Goal: Transaction & Acquisition: Book appointment/travel/reservation

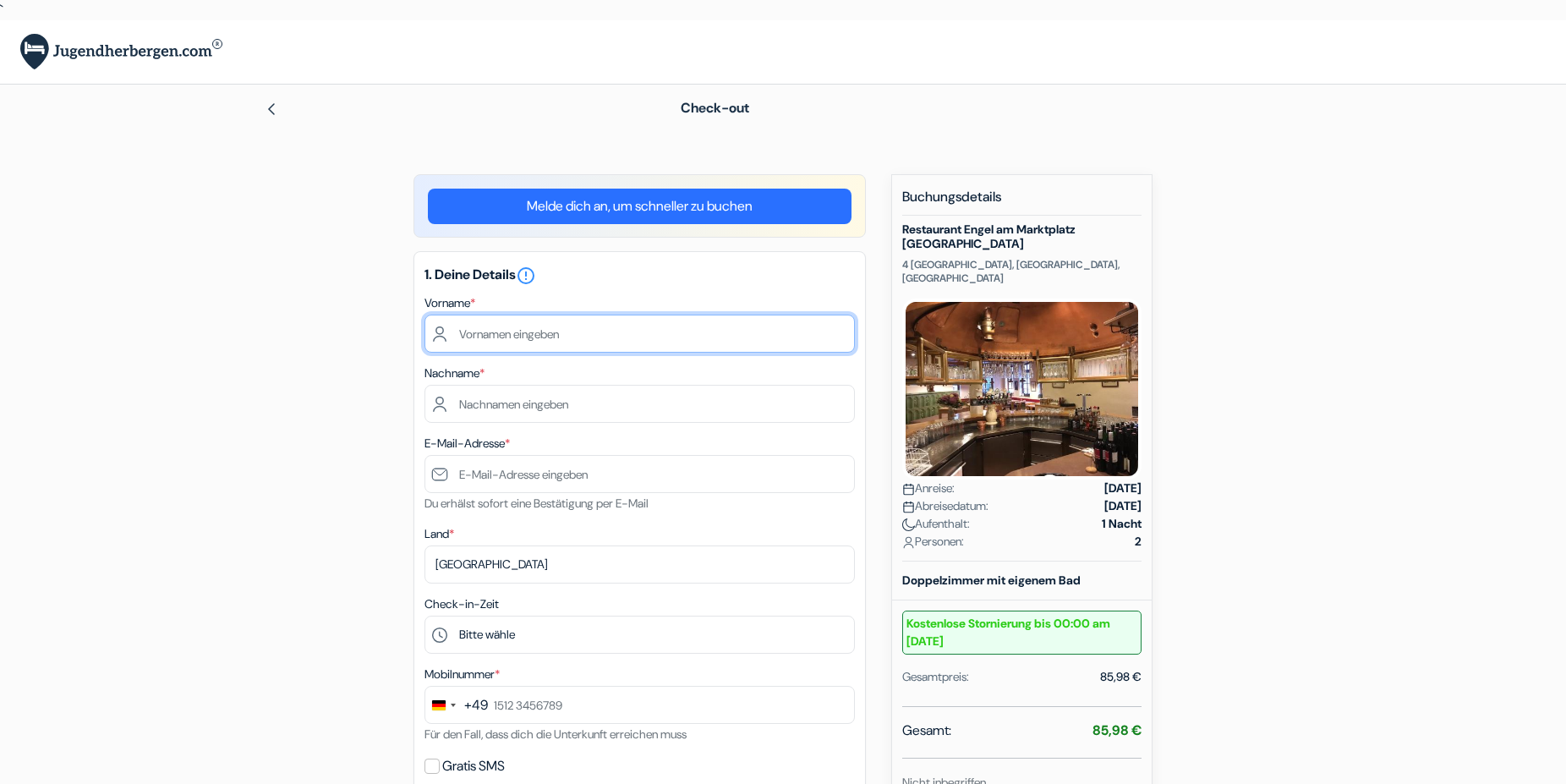
click at [473, 336] on input "text" at bounding box center [640, 333] width 430 height 38
type input "Detlef und Elfriede"
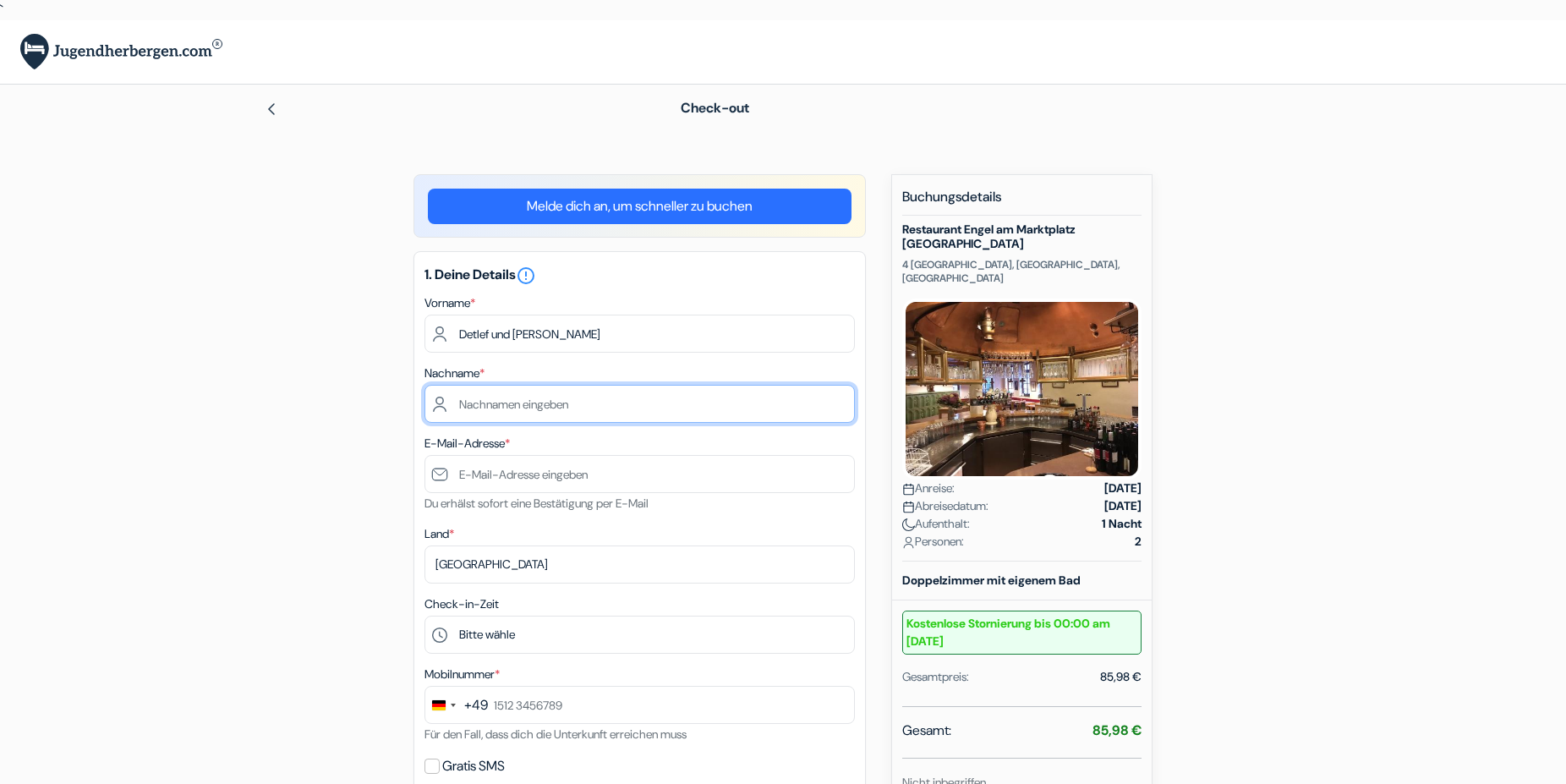
click at [486, 409] on input "text" at bounding box center [640, 404] width 430 height 38
type input "Behnke"
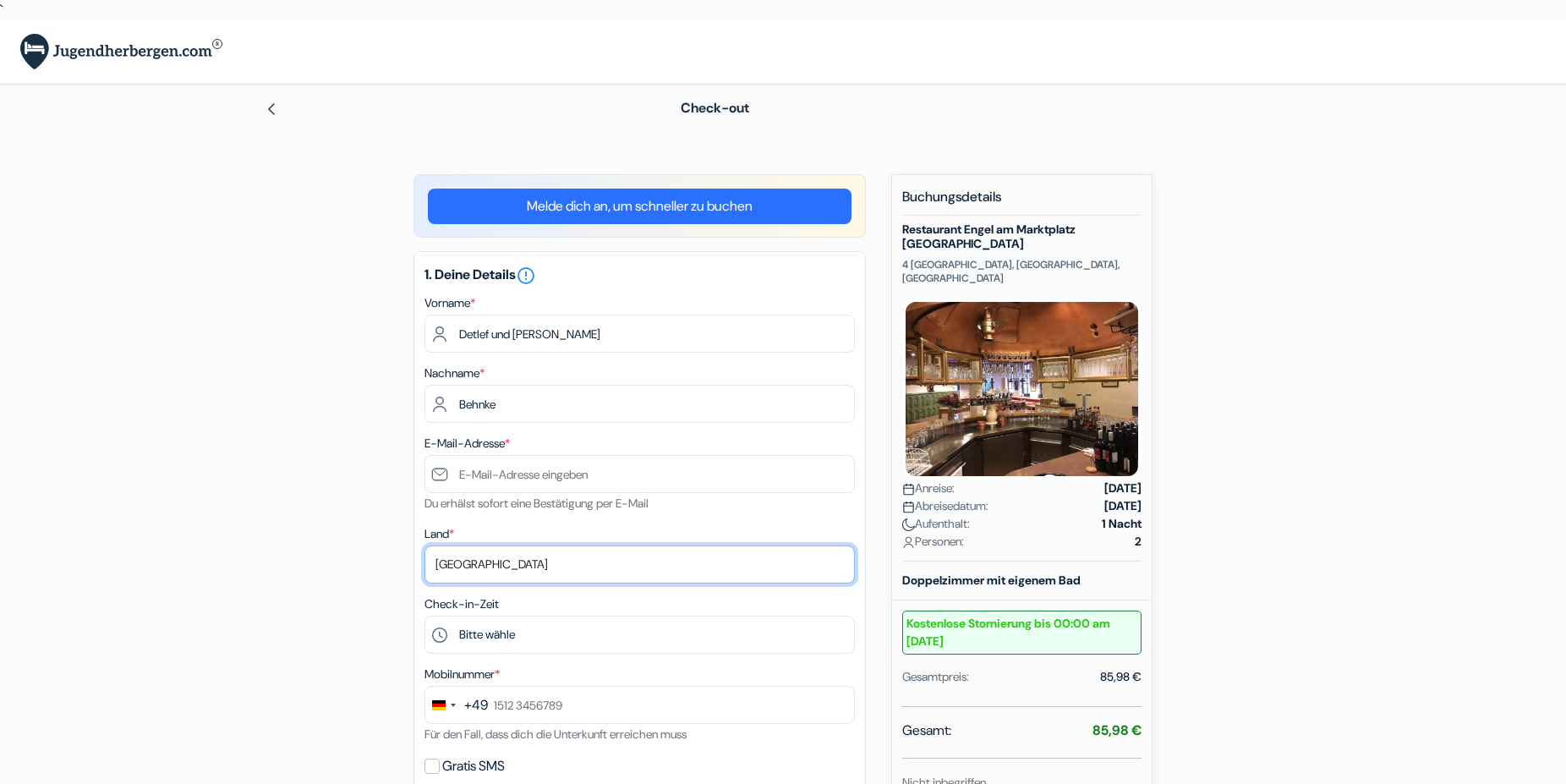
click at [481, 567] on select "Land wählen Abchasien Afghanistan Albanien Algerien Amerikanisch-Samoa Andorra …" at bounding box center [640, 564] width 430 height 38
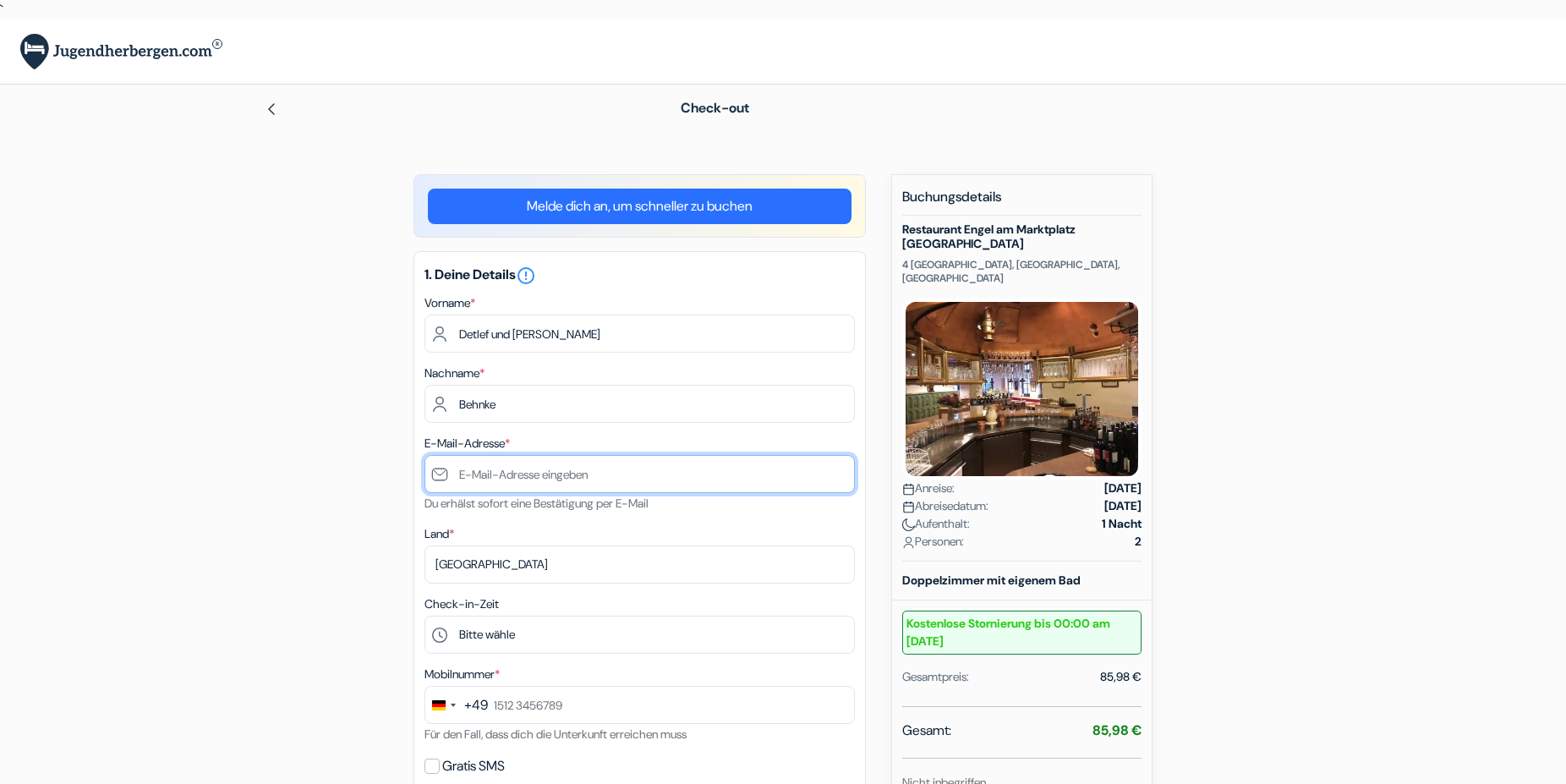
click at [496, 474] on input "text" at bounding box center [640, 473] width 430 height 38
type input "[EMAIL_ADDRESS][DOMAIN_NAME]"
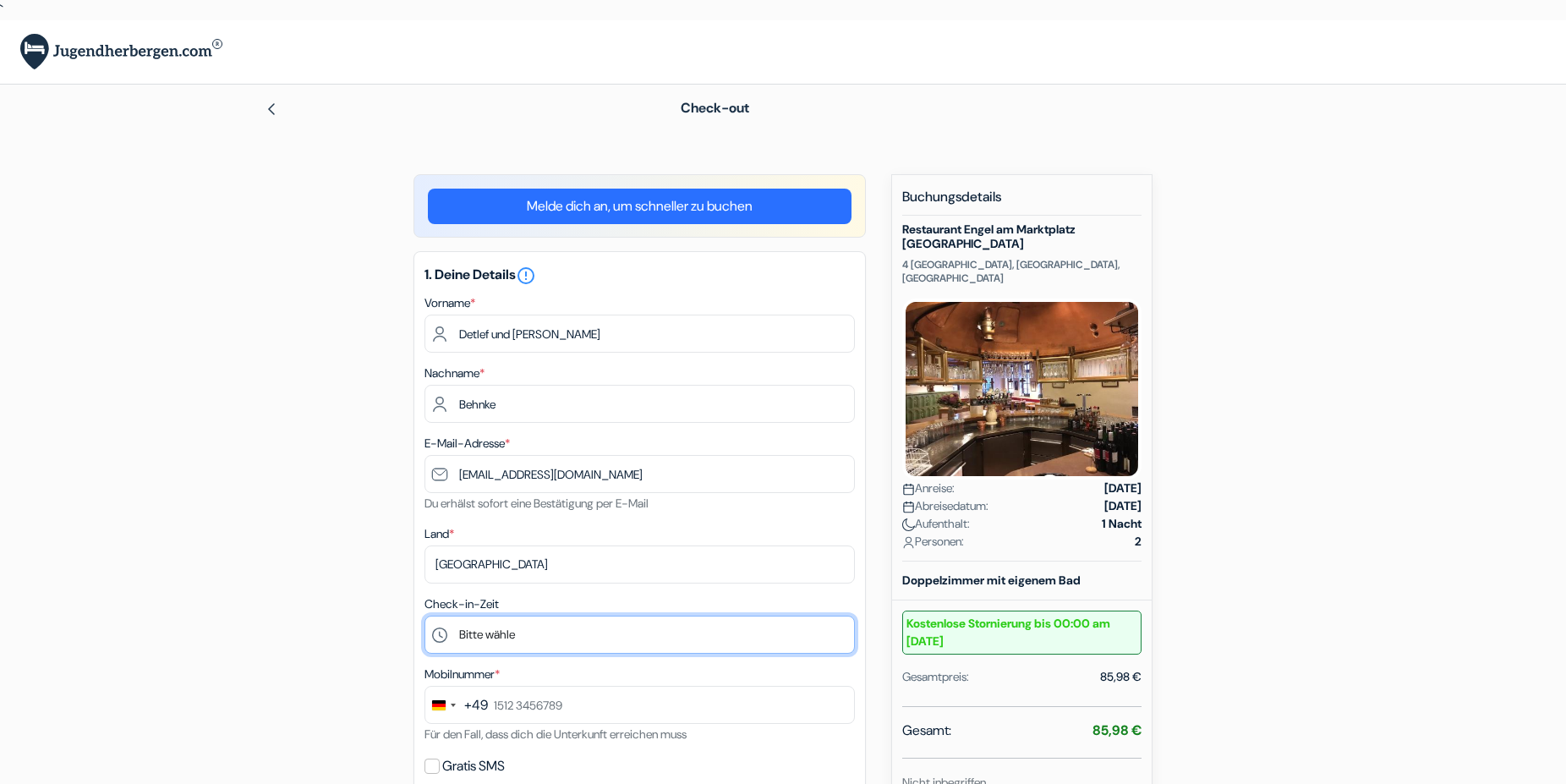
click at [425, 616] on select "Bitte wähle 16:00 17:00 18:00 19:00 20:00 21:00 22:00 23:00 0:00" at bounding box center [640, 634] width 430 height 38
select select "17"
click option "17:00" at bounding box center [0, 0] width 0 height 0
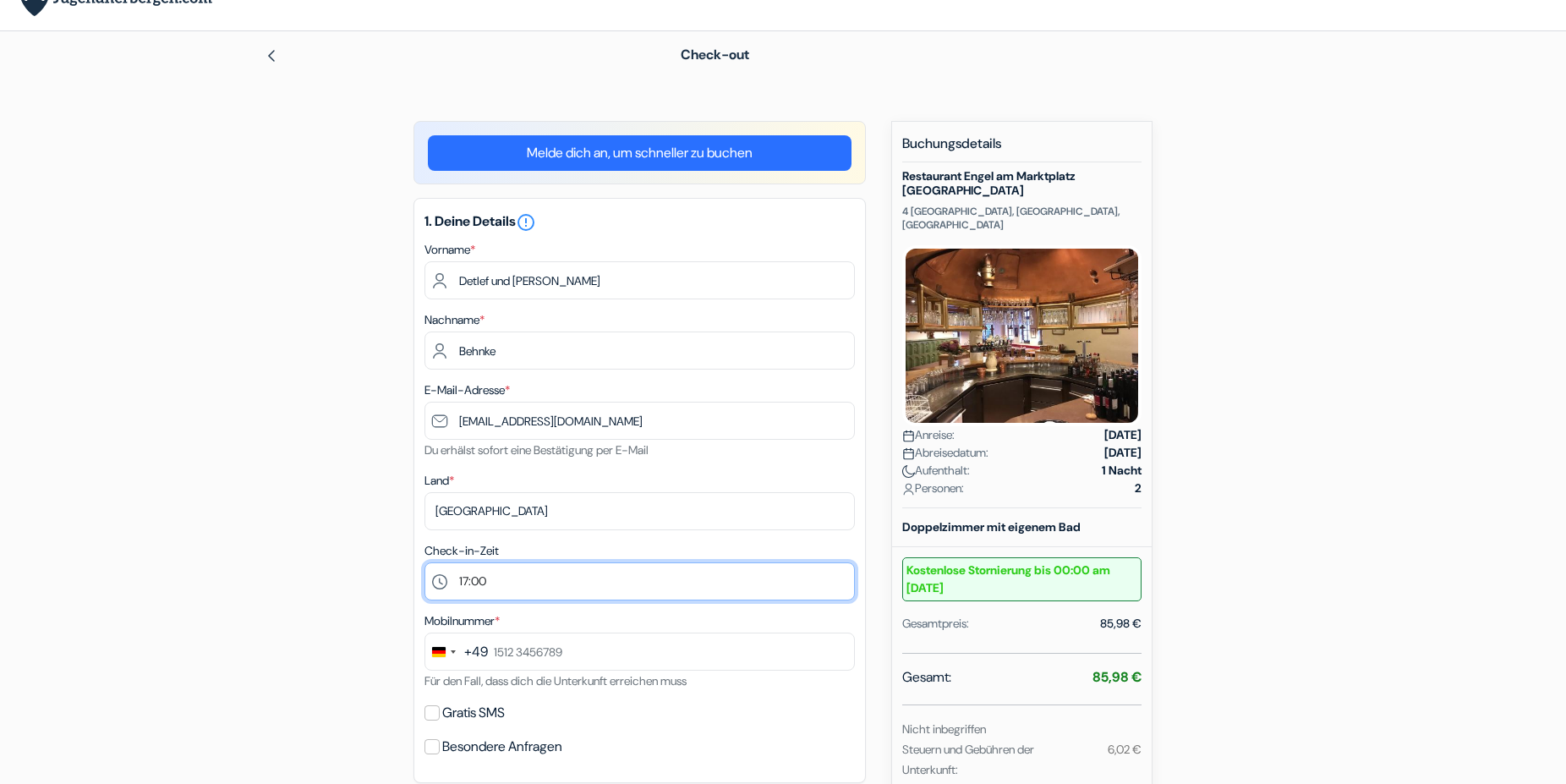
scroll to position [173, 0]
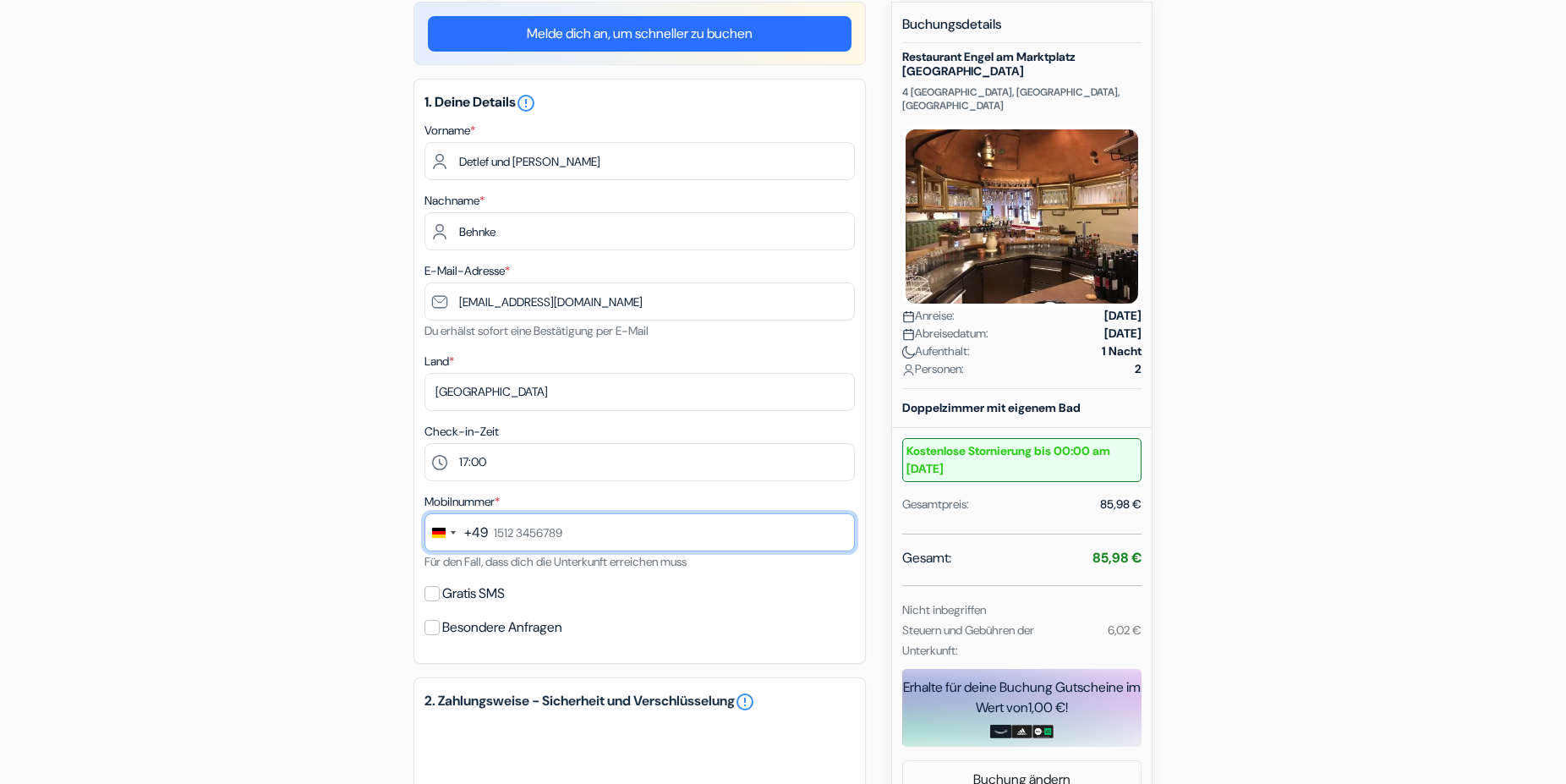
drag, startPoint x: 575, startPoint y: 532, endPoint x: 528, endPoint y: 534, distance: 47.0
click at [528, 534] on input "text" at bounding box center [640, 532] width 430 height 38
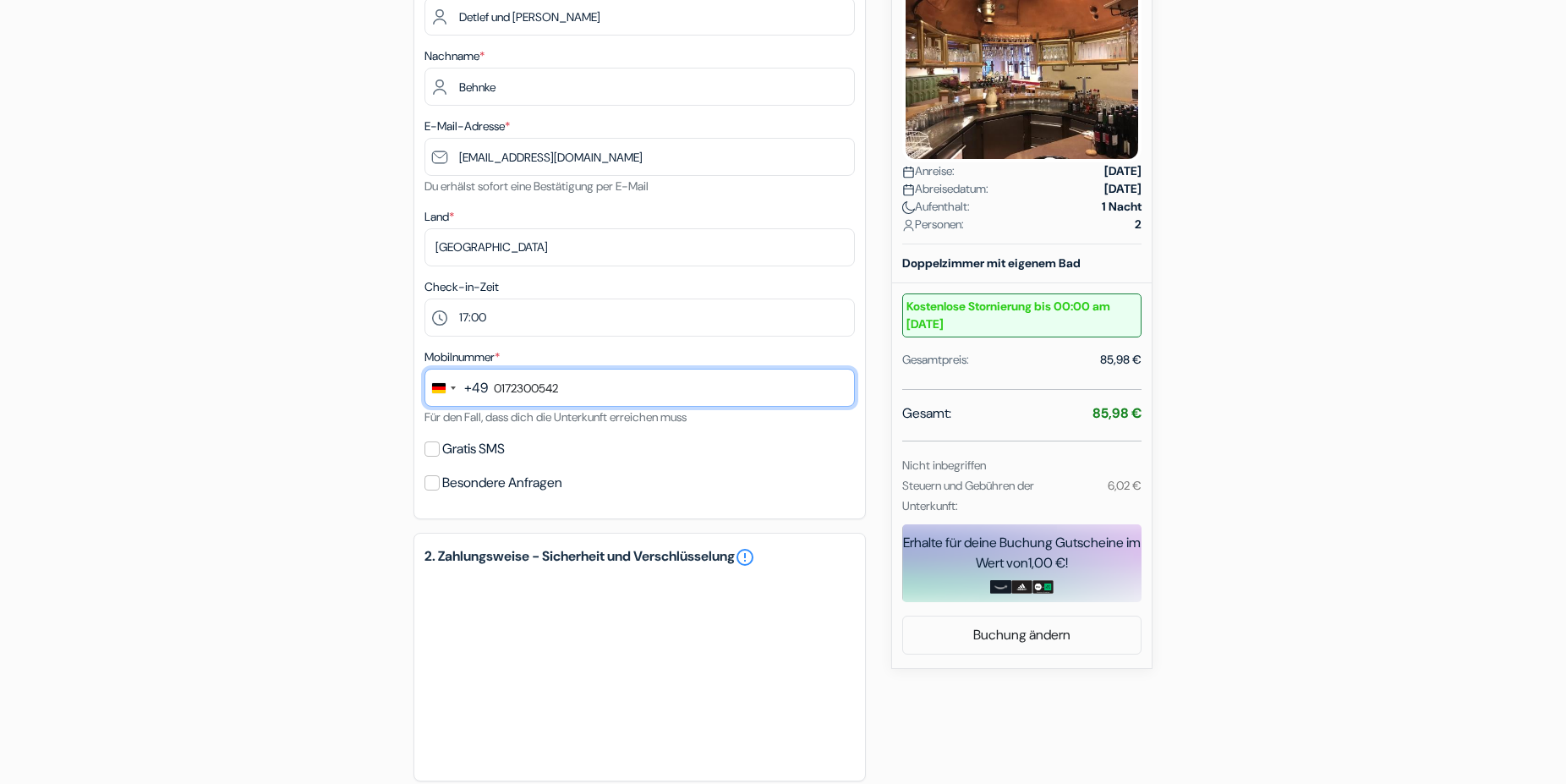
scroll to position [345, 0]
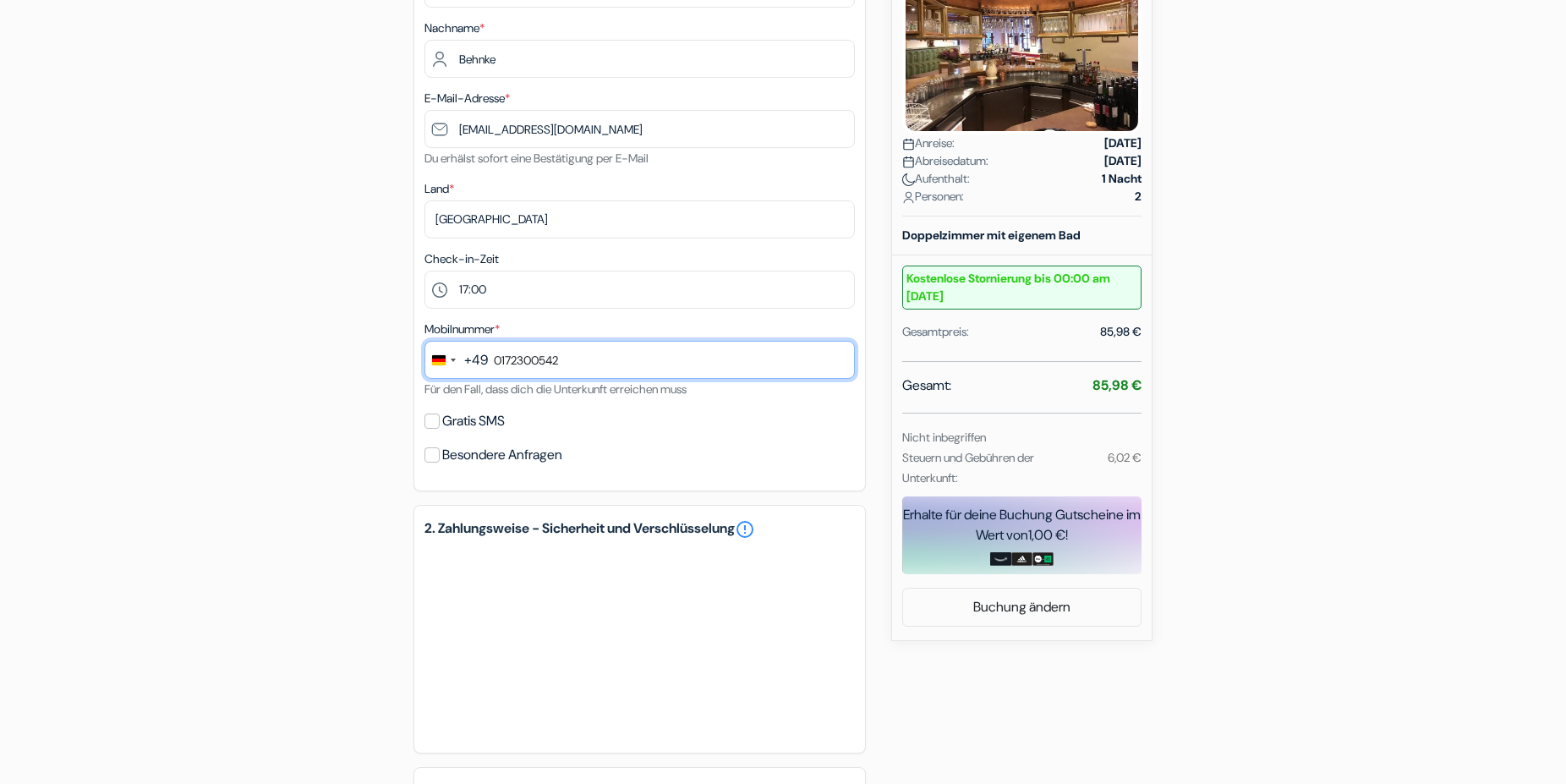
type input "0172300542"
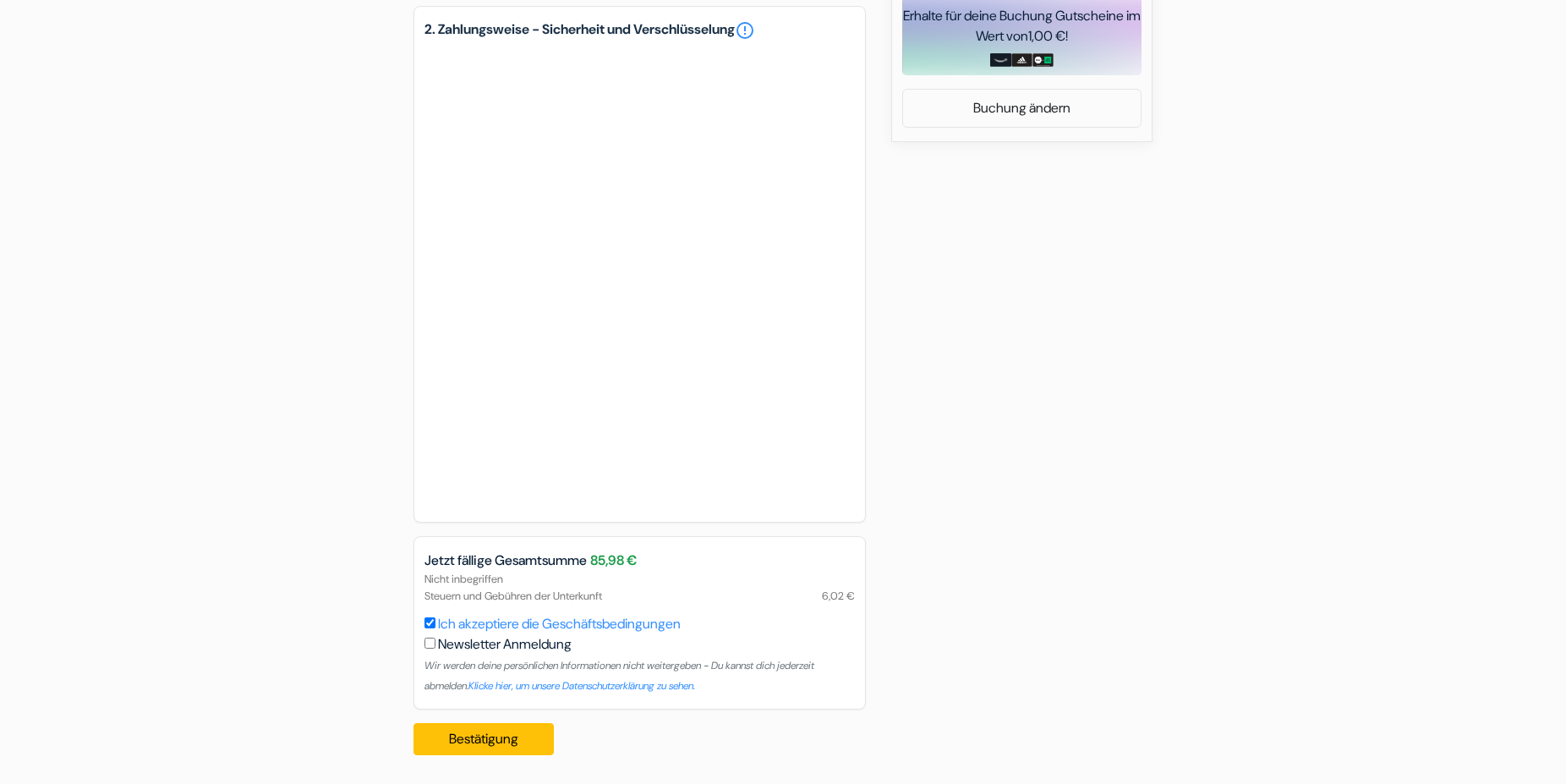
scroll to position [845, 0]
click at [462, 732] on button "Bestätigung Loading..." at bounding box center [483, 737] width 141 height 32
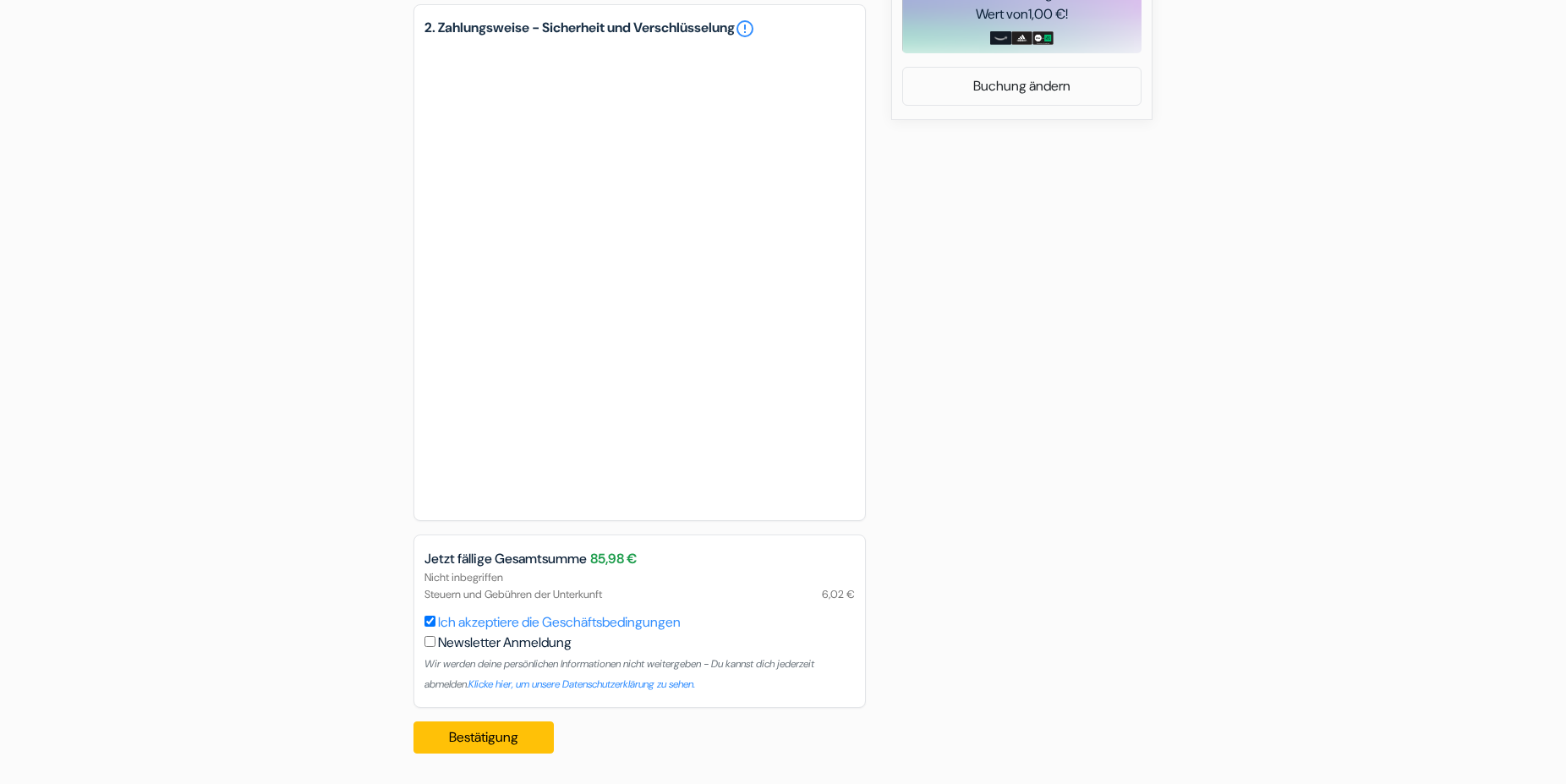
click at [429, 646] on input "checkbox" at bounding box center [430, 641] width 11 height 11
checkbox input "true"
click at [465, 728] on button "Bestätigung Loading..." at bounding box center [483, 737] width 141 height 32
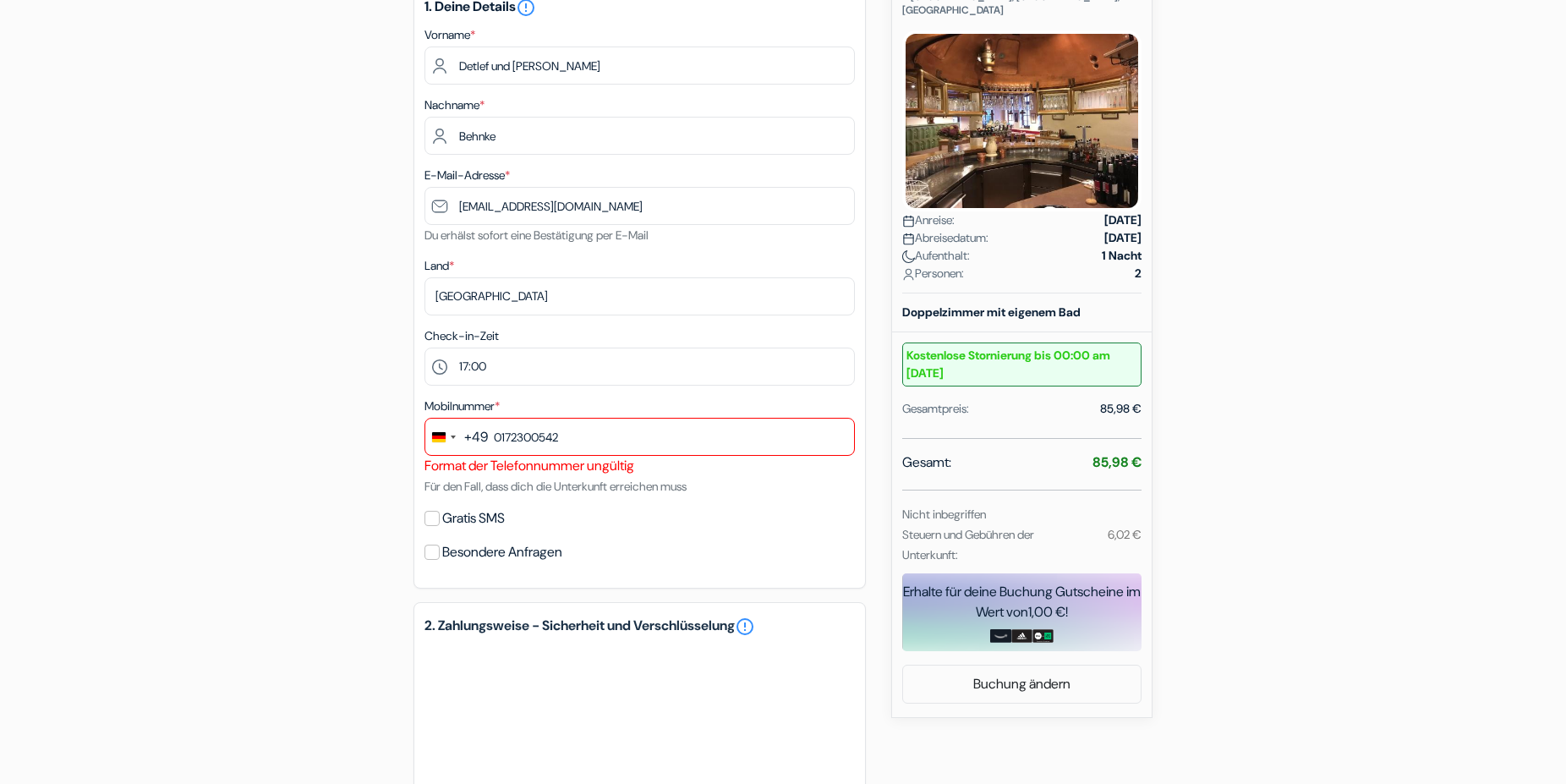
scroll to position [262, 0]
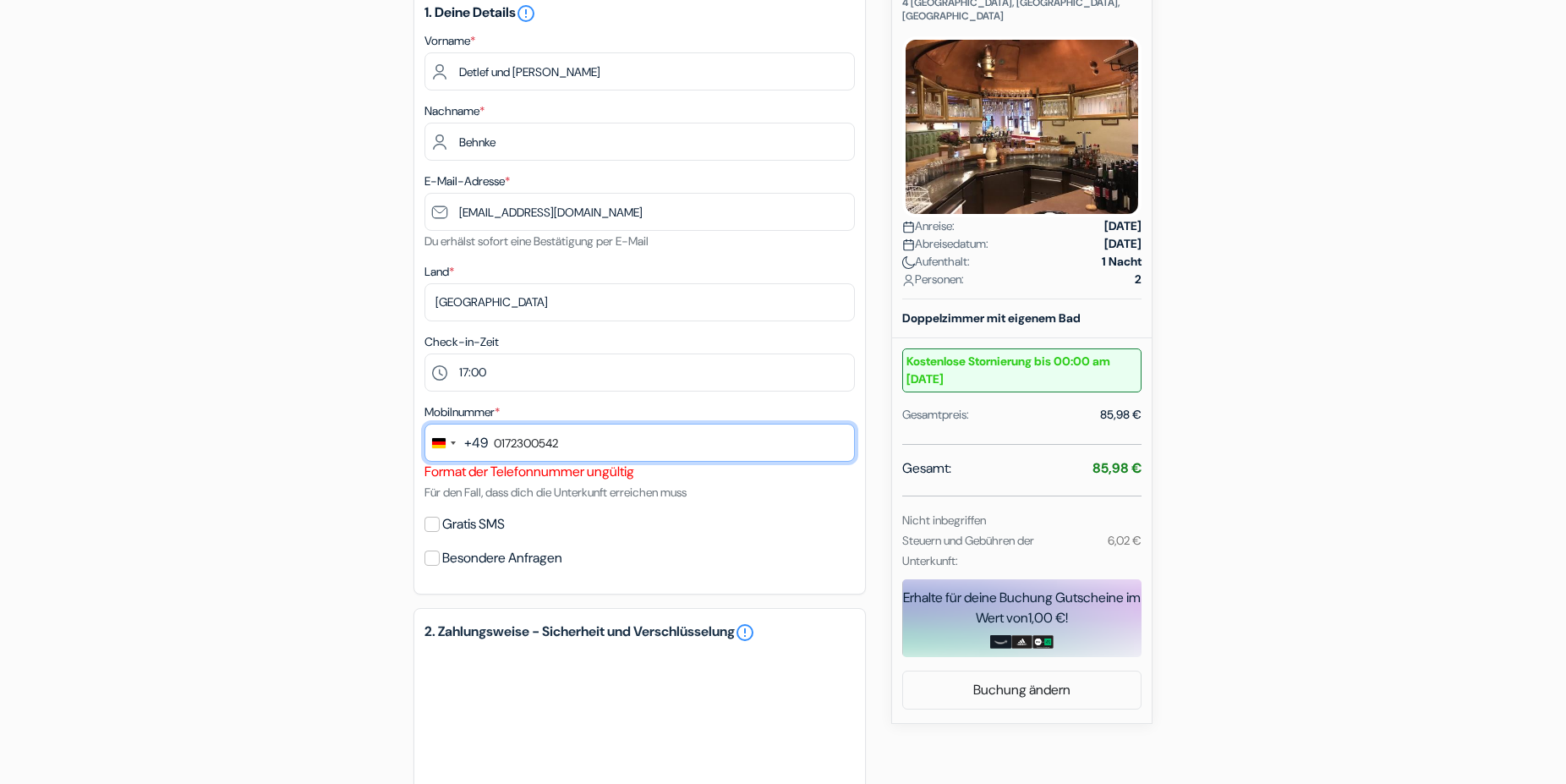
drag, startPoint x: 571, startPoint y: 442, endPoint x: 458, endPoint y: 442, distance: 113.0
click at [458, 442] on input "0172300542" at bounding box center [640, 442] width 430 height 38
type input "0"
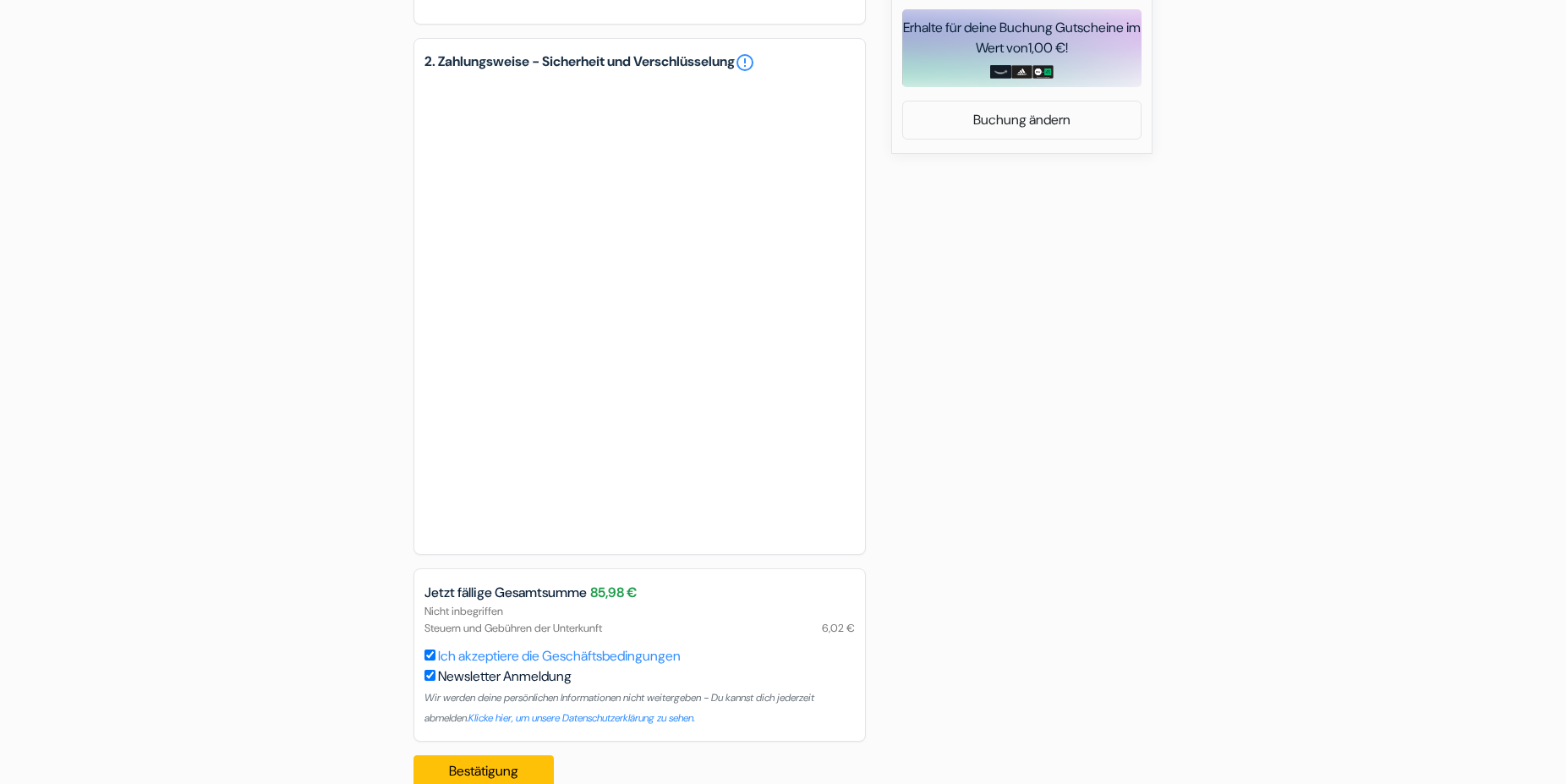
scroll to position [865, 0]
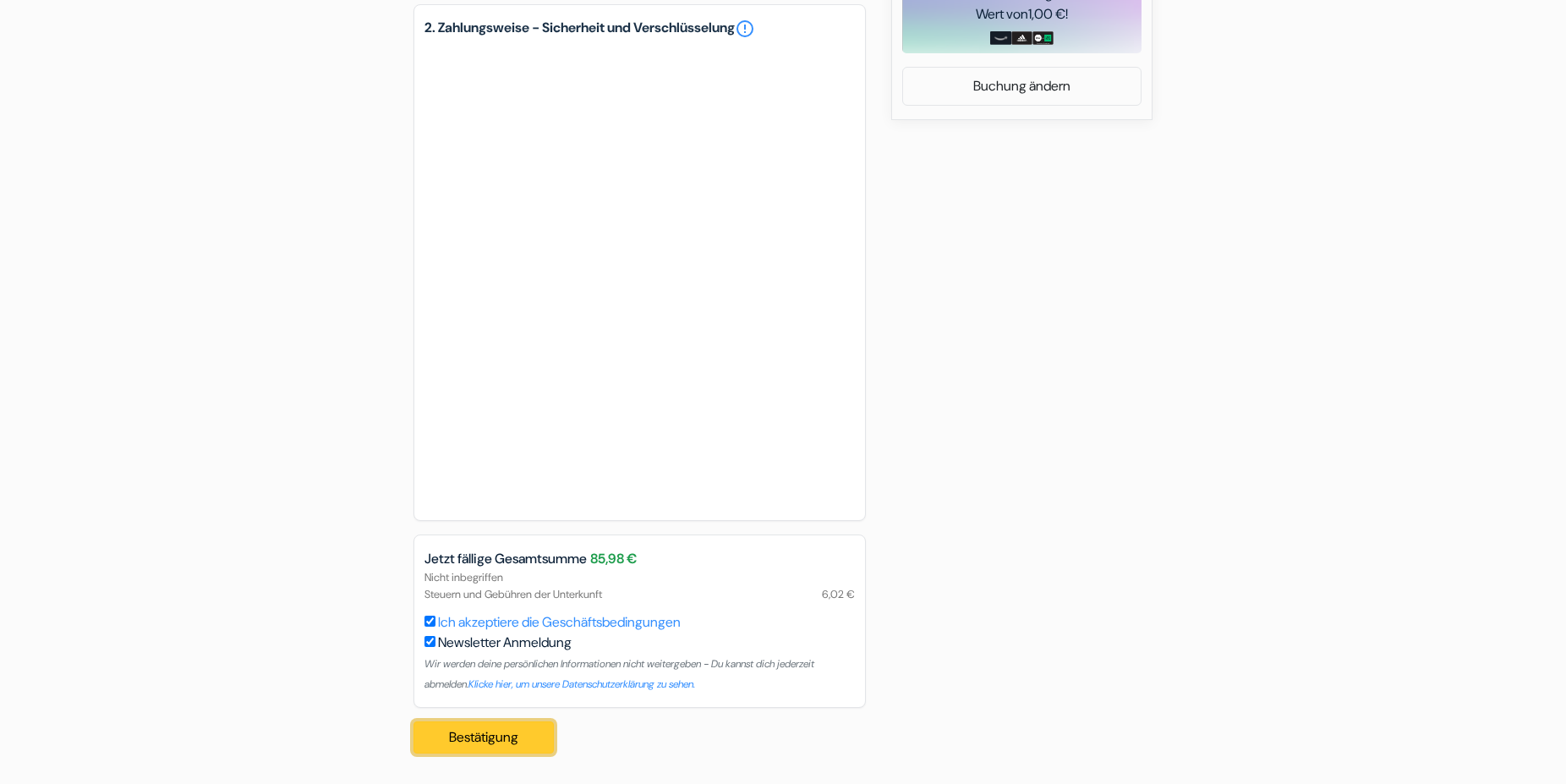
click at [476, 736] on button "Bestätigung Loading..." at bounding box center [483, 737] width 141 height 32
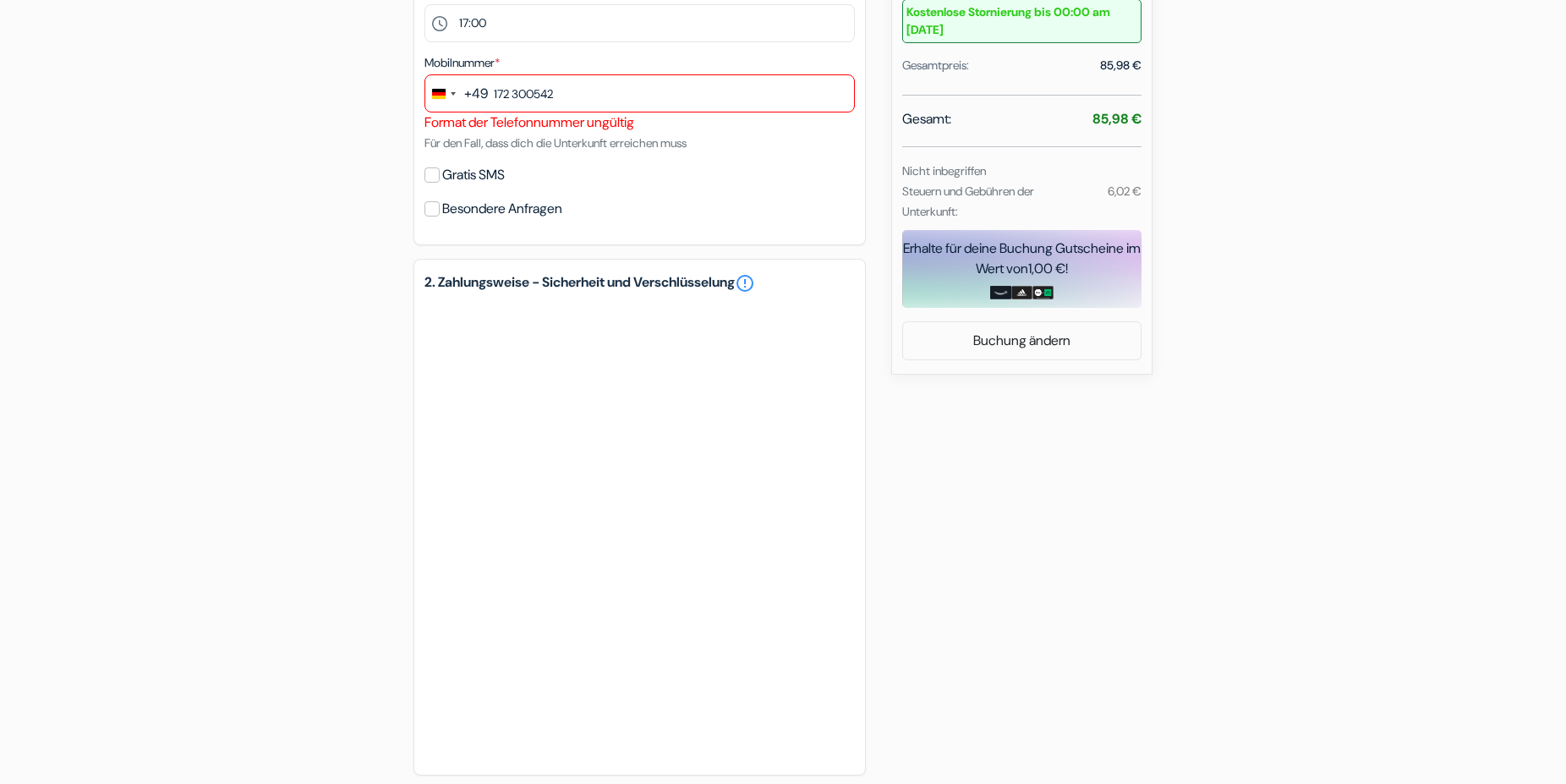
scroll to position [607, 0]
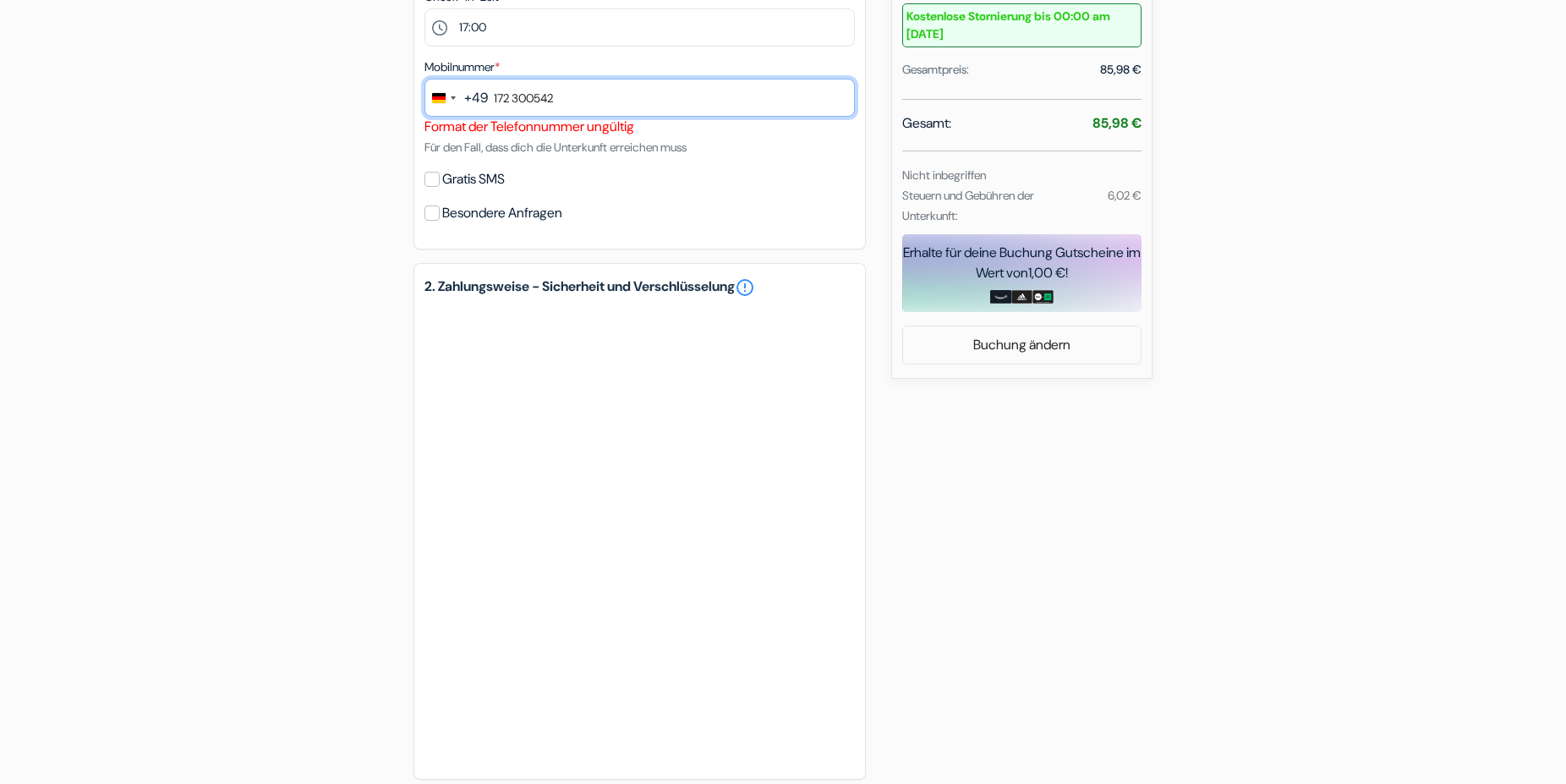
drag, startPoint x: 574, startPoint y: 97, endPoint x: 440, endPoint y: 100, distance: 134.0
click at [440, 100] on input "172 300542" at bounding box center [640, 97] width 430 height 38
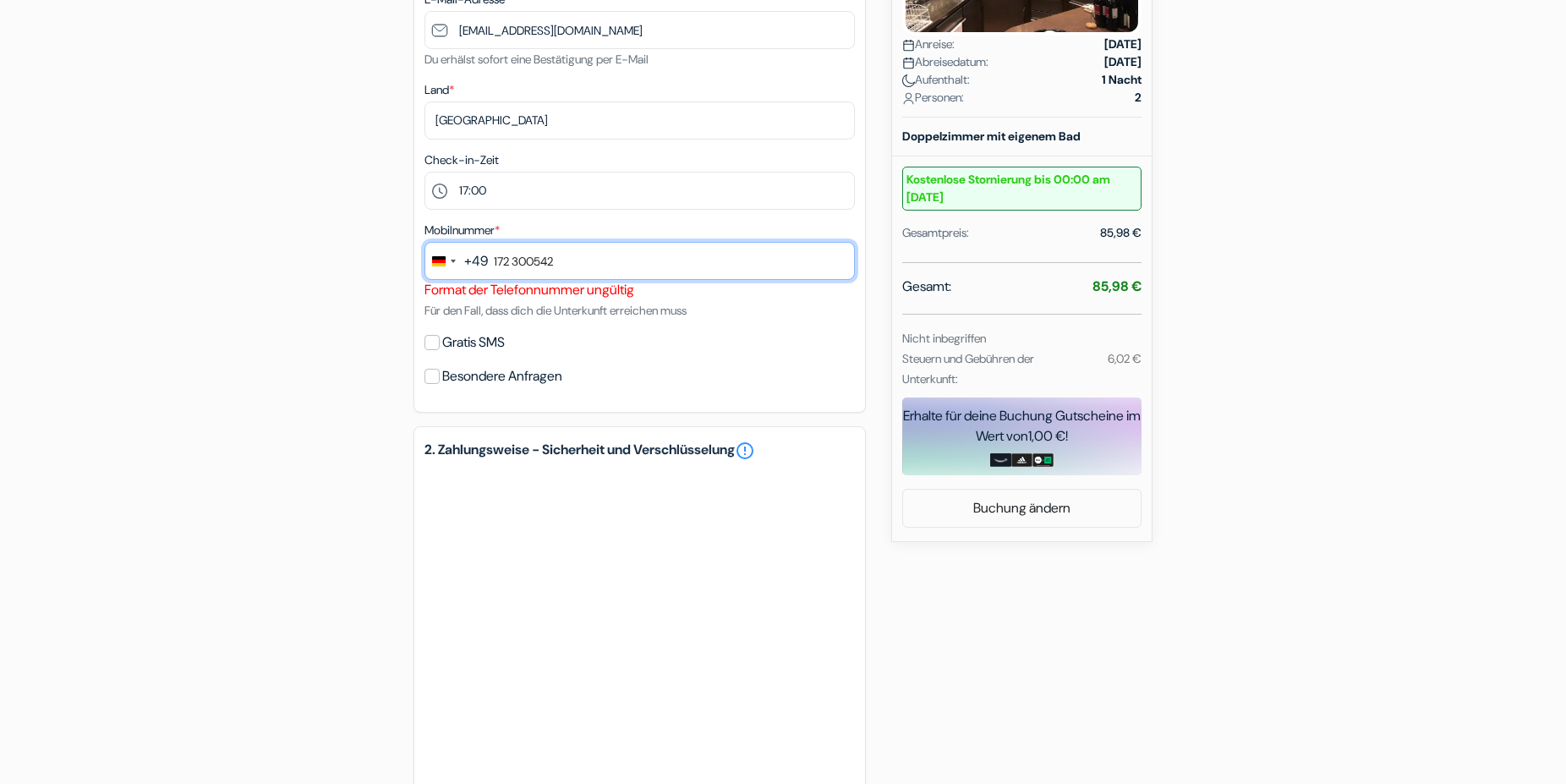
scroll to position [434, 0]
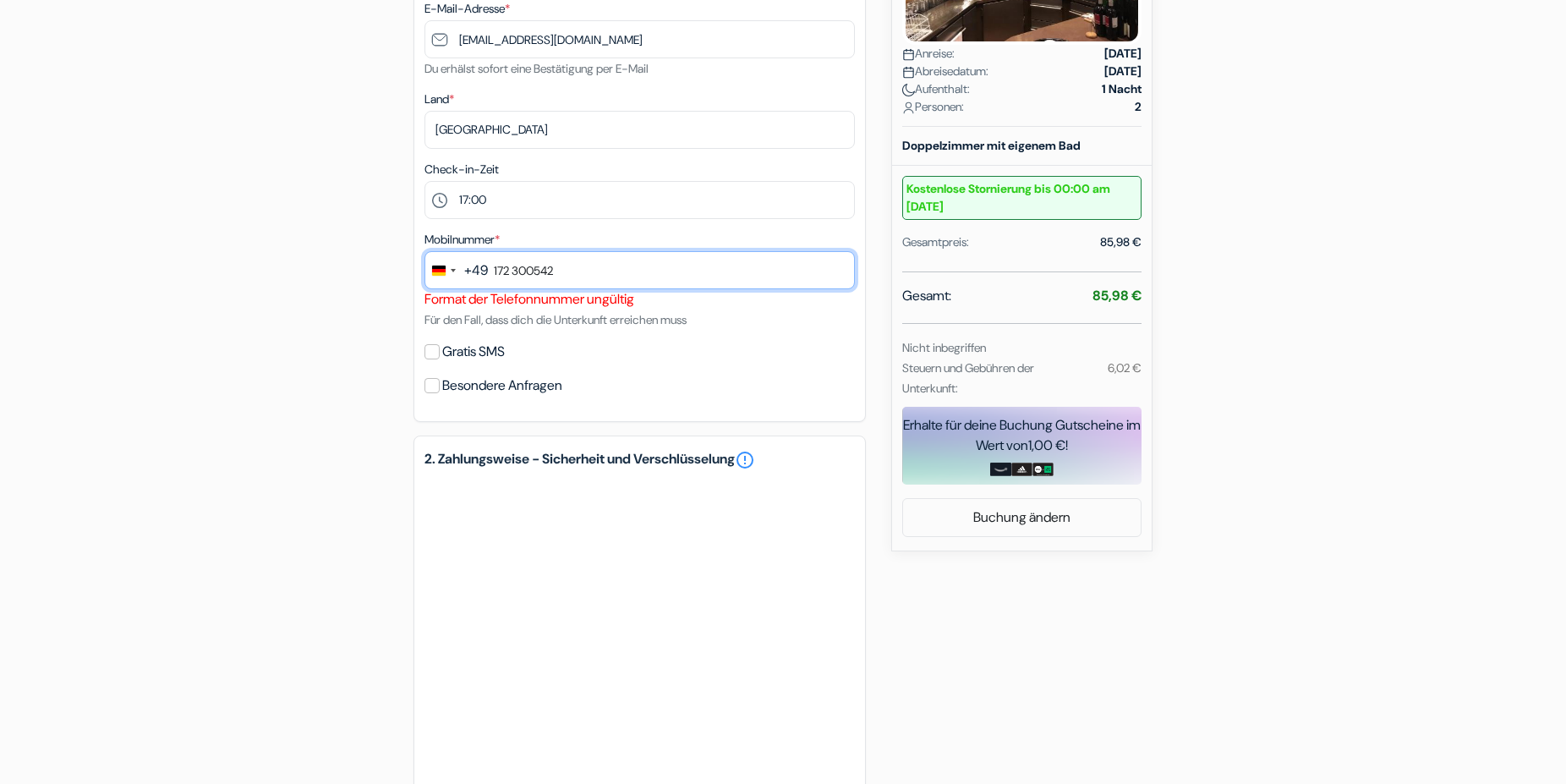
drag, startPoint x: 571, startPoint y: 271, endPoint x: 452, endPoint y: 270, distance: 119.0
click at [452, 270] on input "172 300542" at bounding box center [640, 270] width 430 height 38
click at [472, 265] on div "+49" at bounding box center [476, 270] width 24 height 20
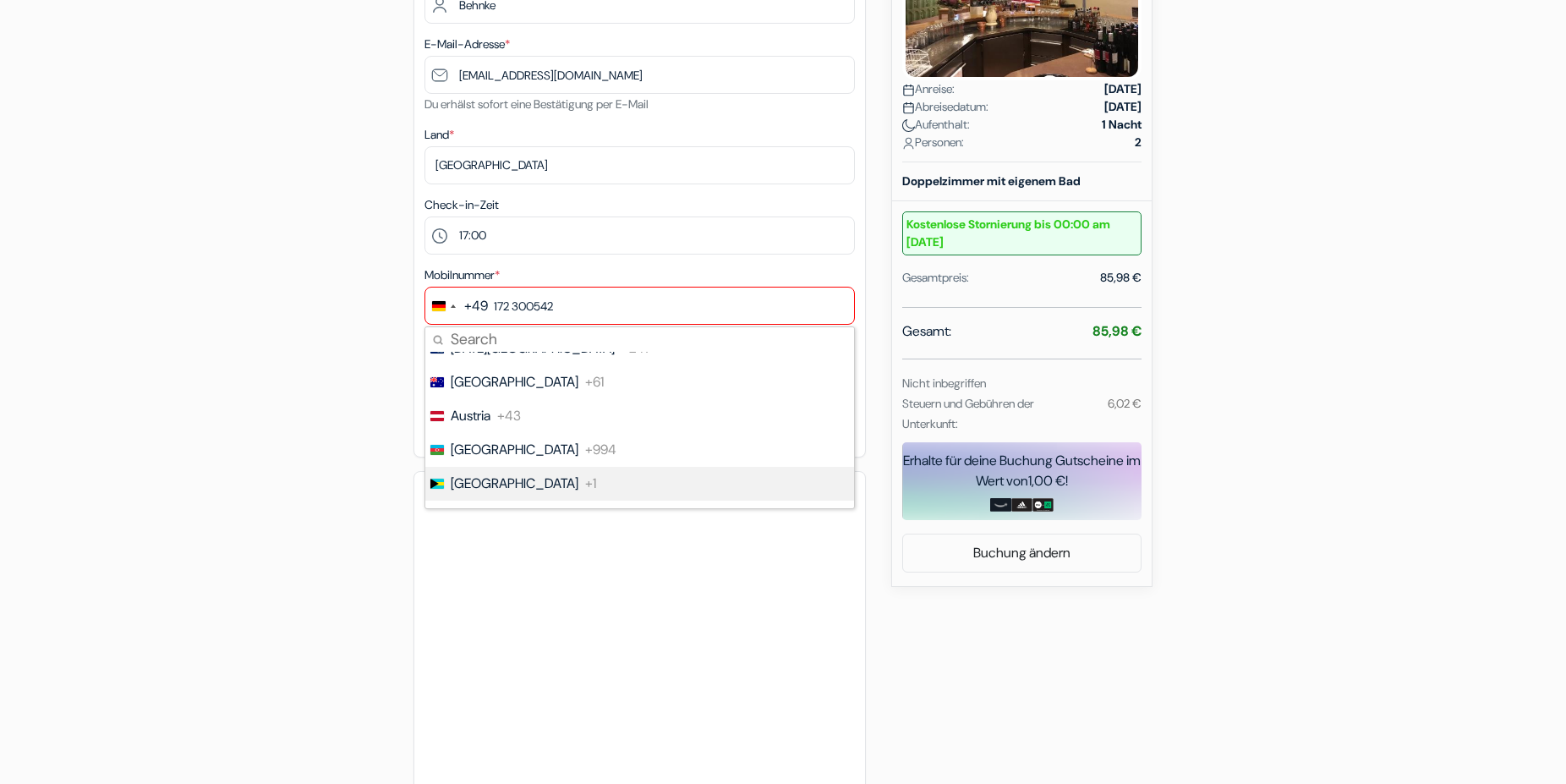
scroll to position [349, 0]
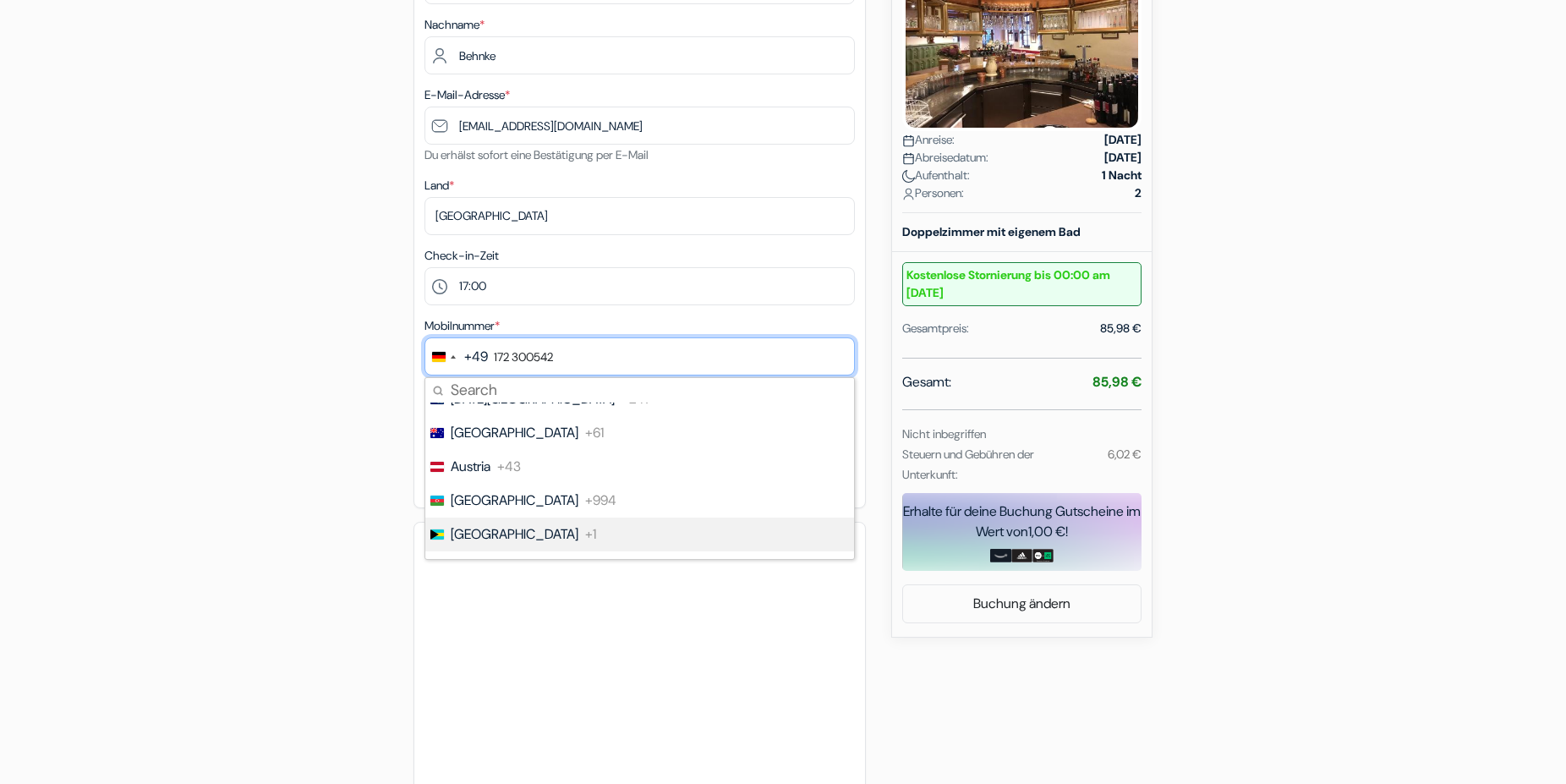
drag, startPoint x: 573, startPoint y: 353, endPoint x: 431, endPoint y: 354, distance: 142.0
click at [431, 354] on input "172 300542" at bounding box center [640, 356] width 430 height 38
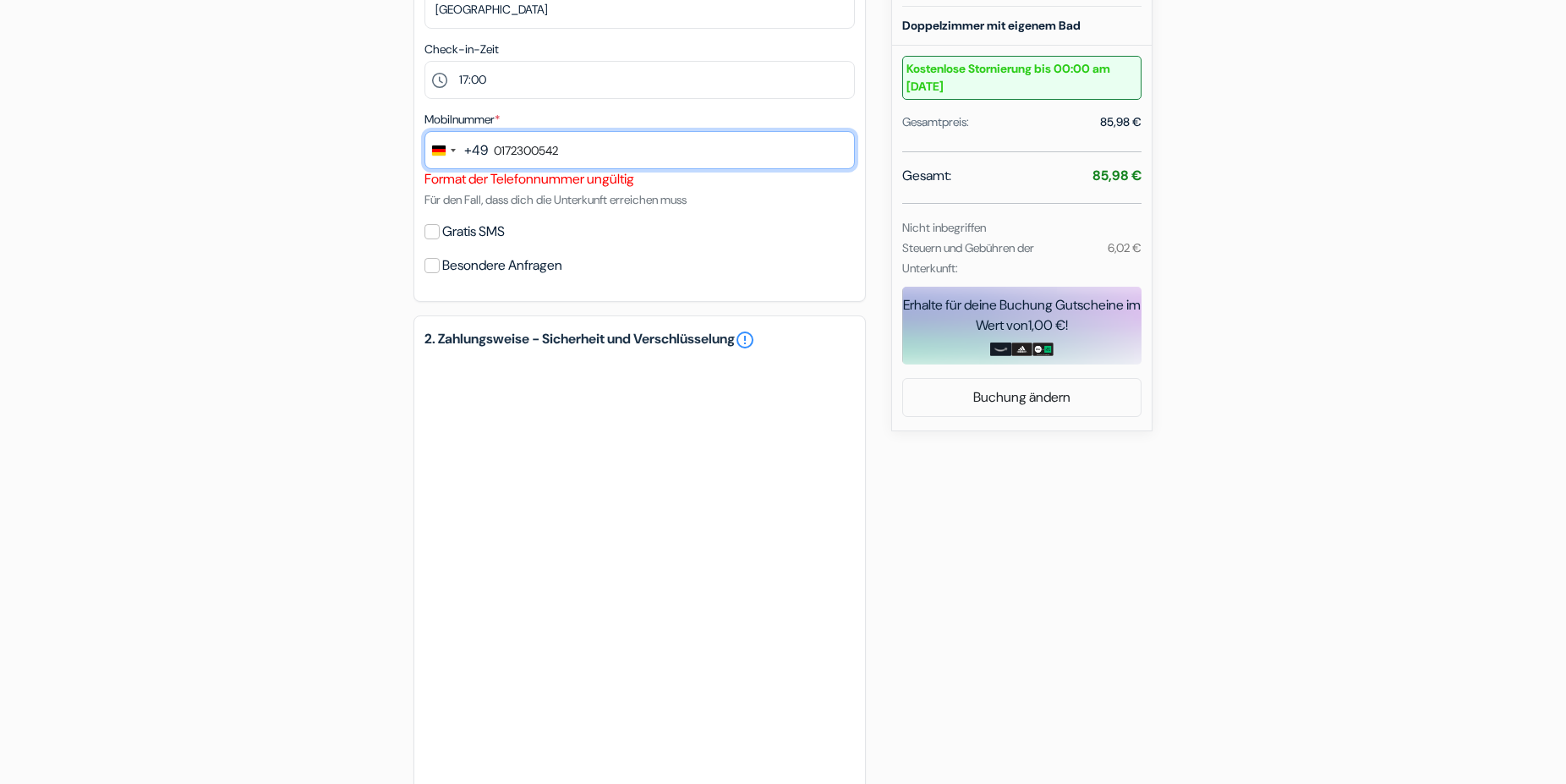
scroll to position [865, 0]
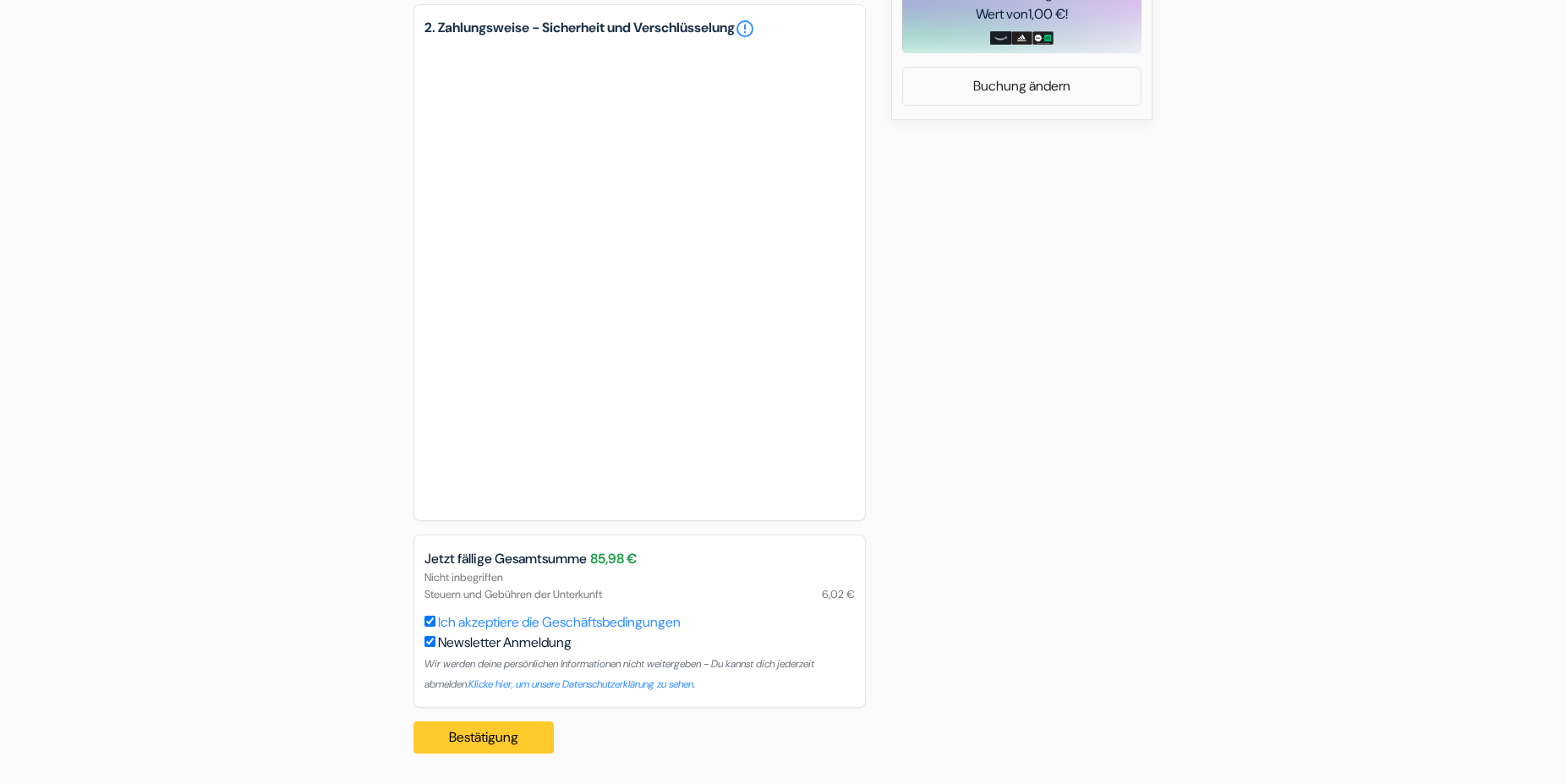
type input "0172300542"
click at [525, 733] on button "Bestätigung Loading..." at bounding box center [483, 737] width 141 height 32
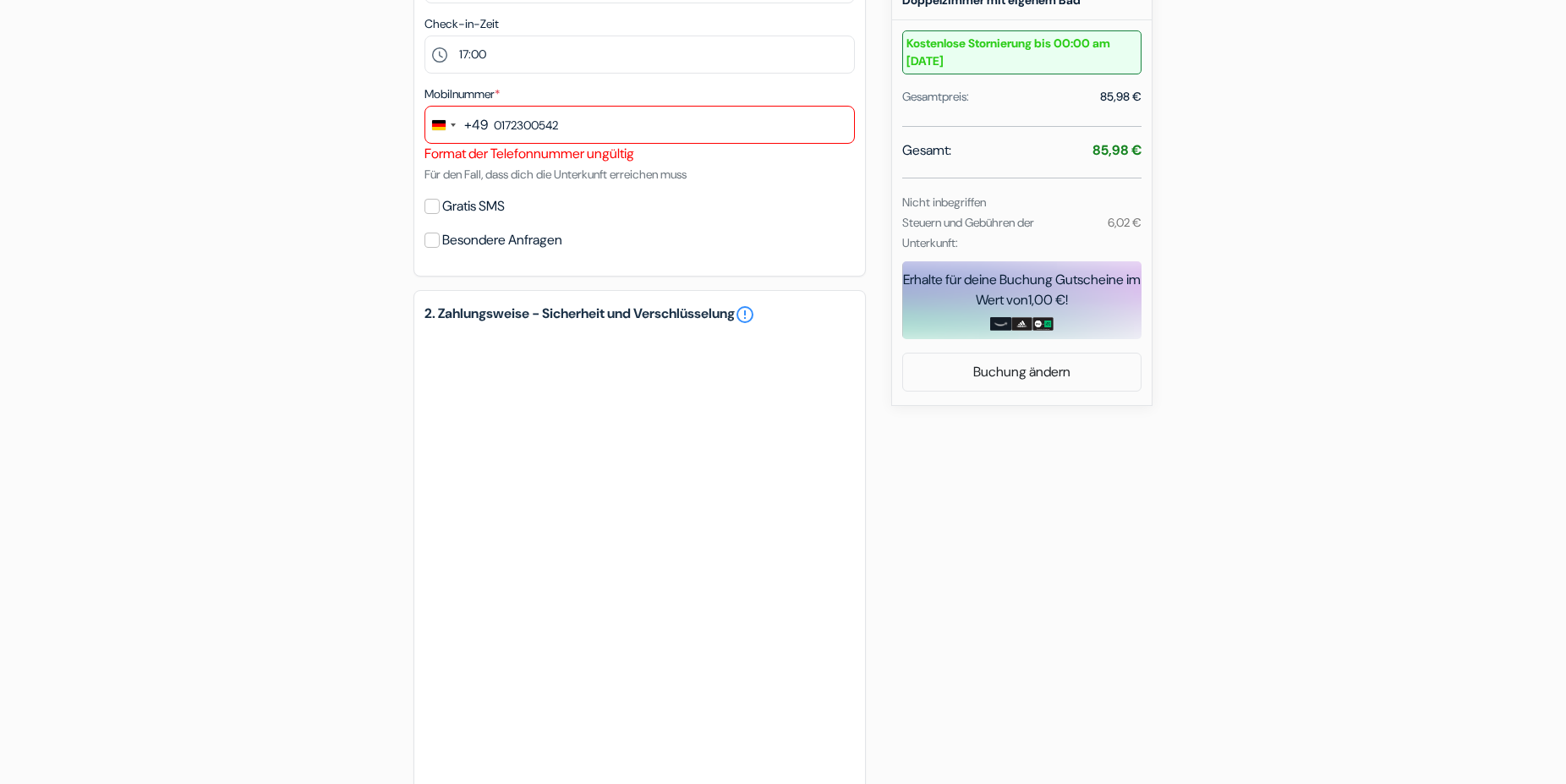
scroll to position [521, 0]
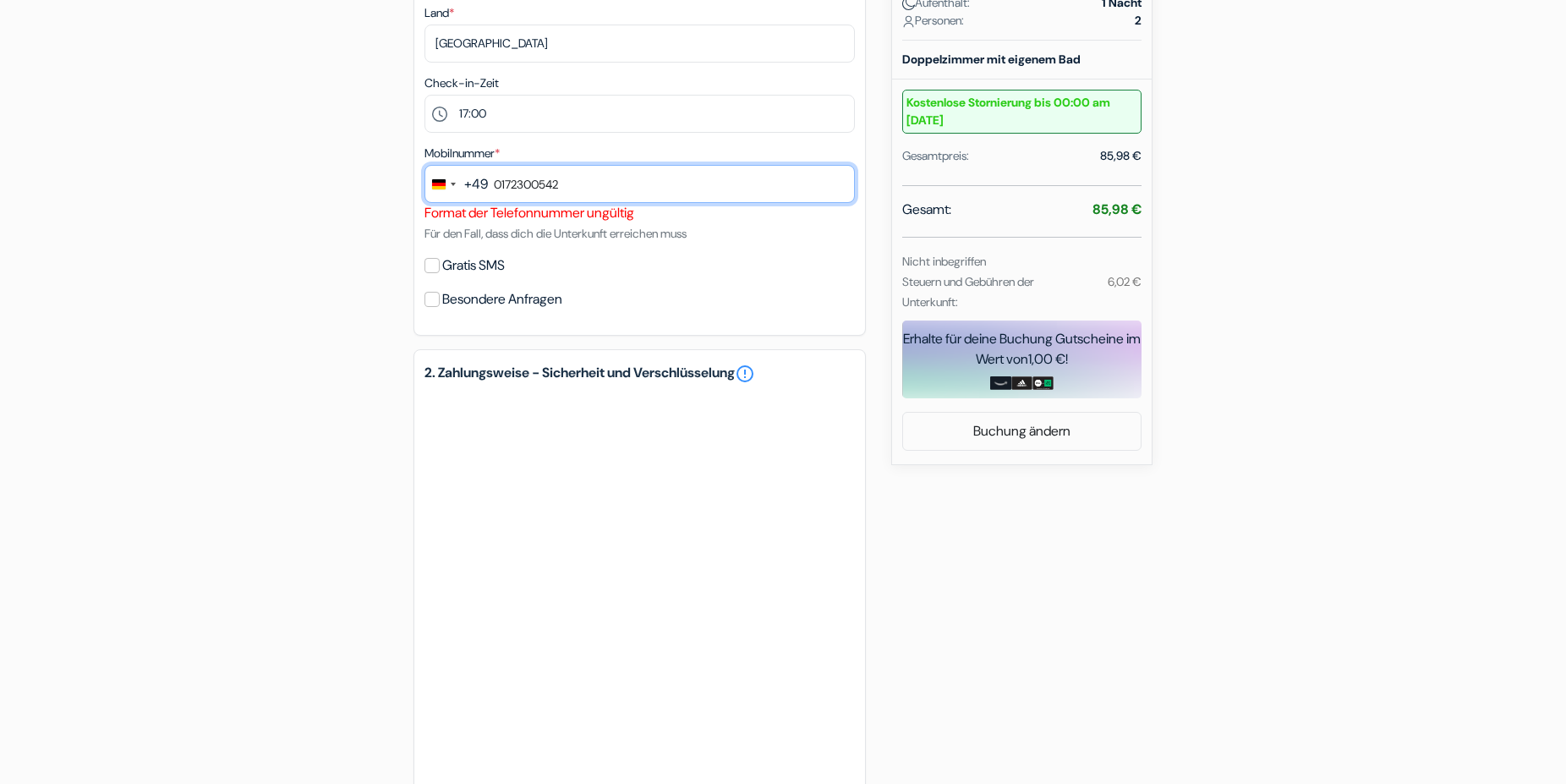
drag, startPoint x: 596, startPoint y: 185, endPoint x: 413, endPoint y: 194, distance: 183.2
click at [425, 194] on input "0172300542" at bounding box center [640, 183] width 430 height 38
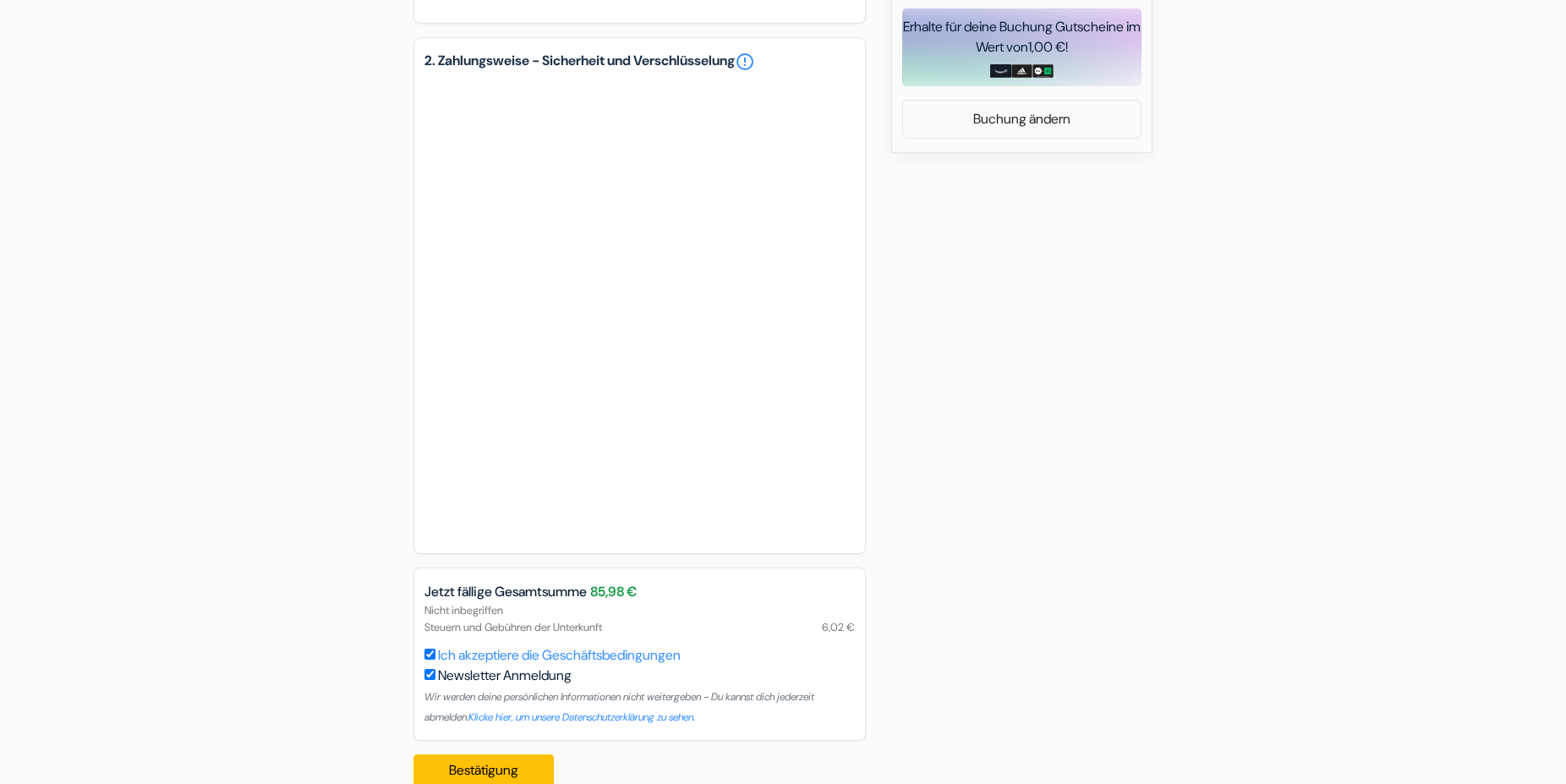
scroll to position [865, 0]
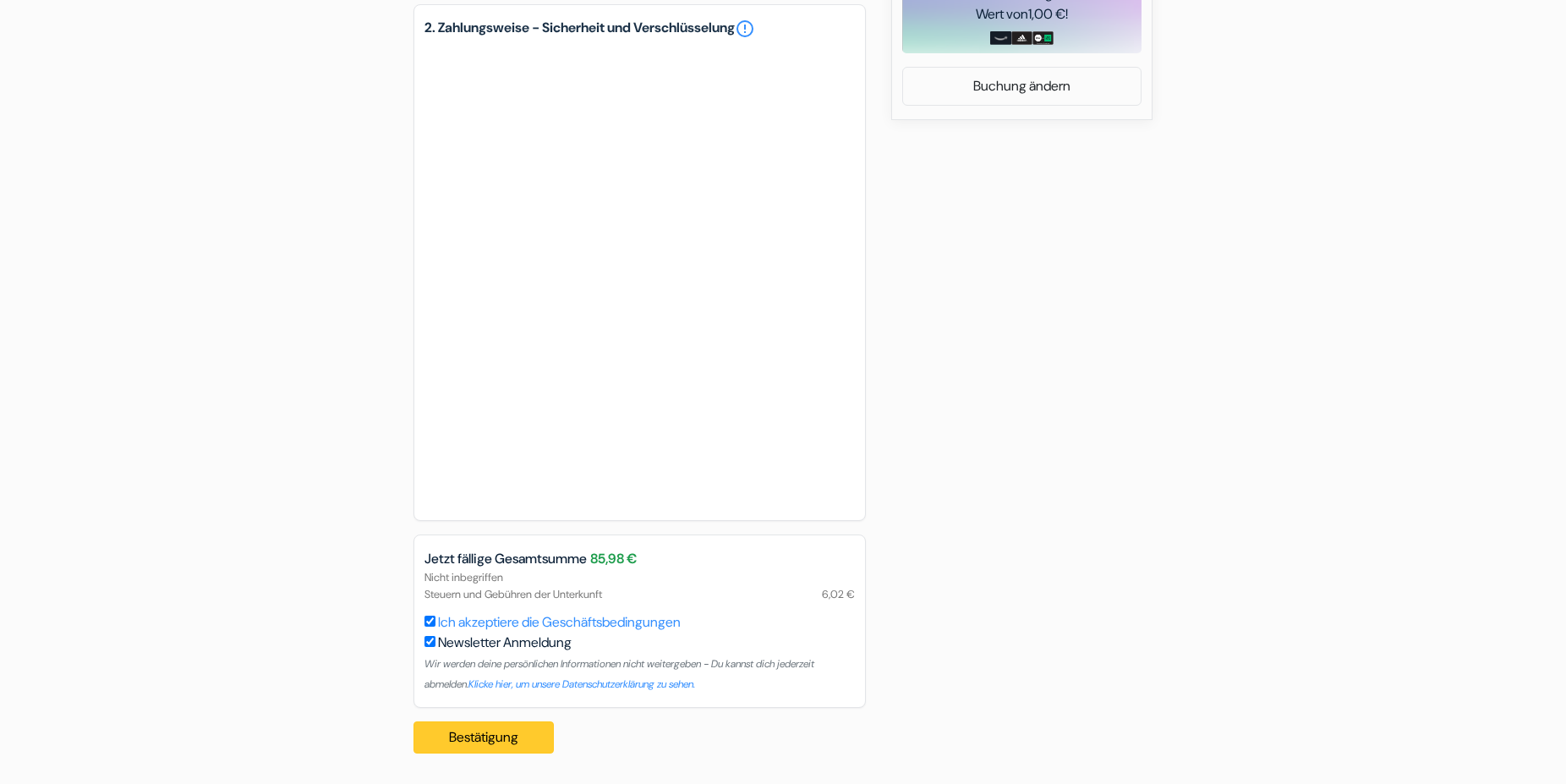
type input "172 300542"
click at [464, 742] on button "Bestätigung Loading..." at bounding box center [483, 737] width 141 height 32
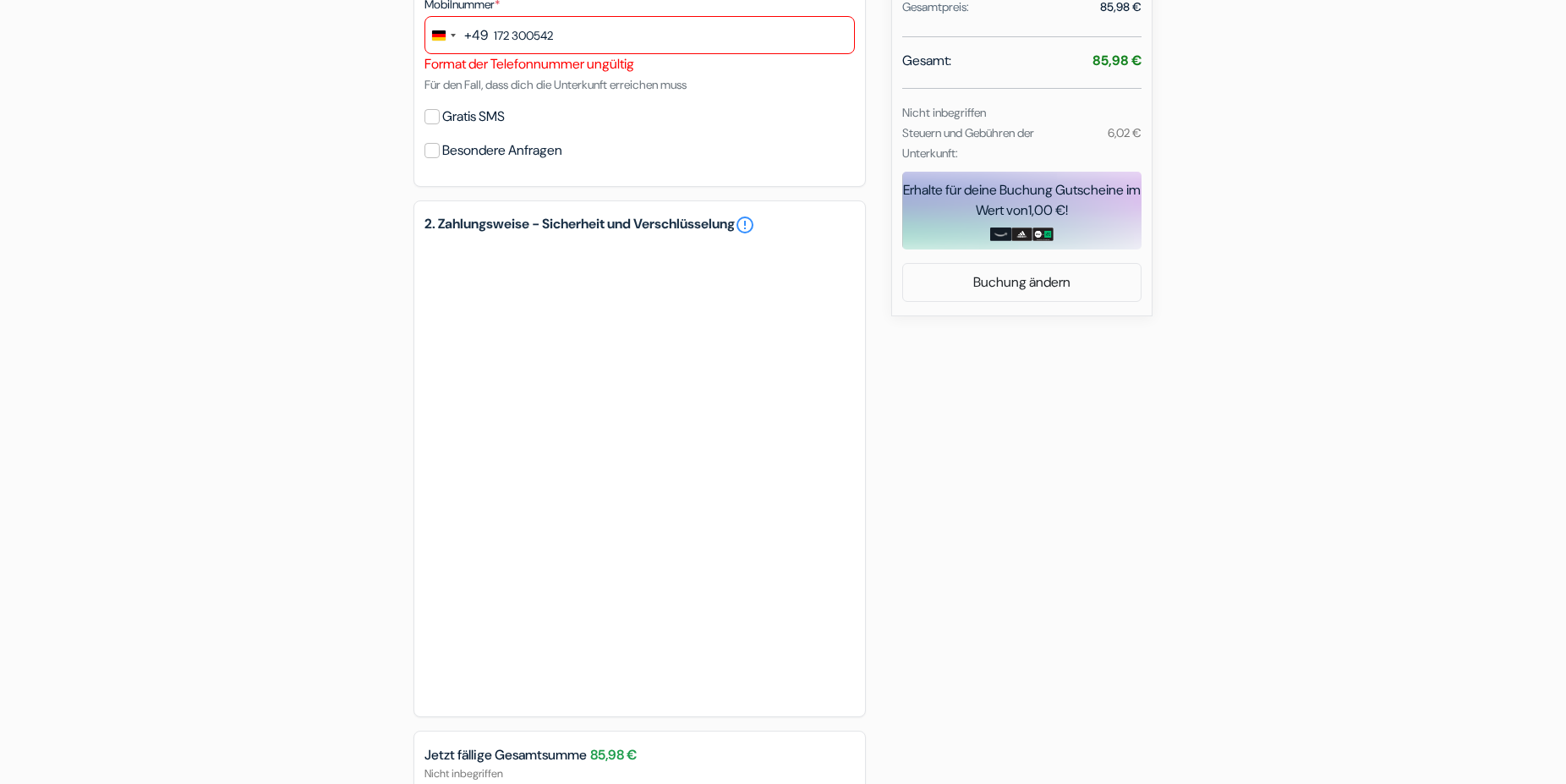
scroll to position [521, 0]
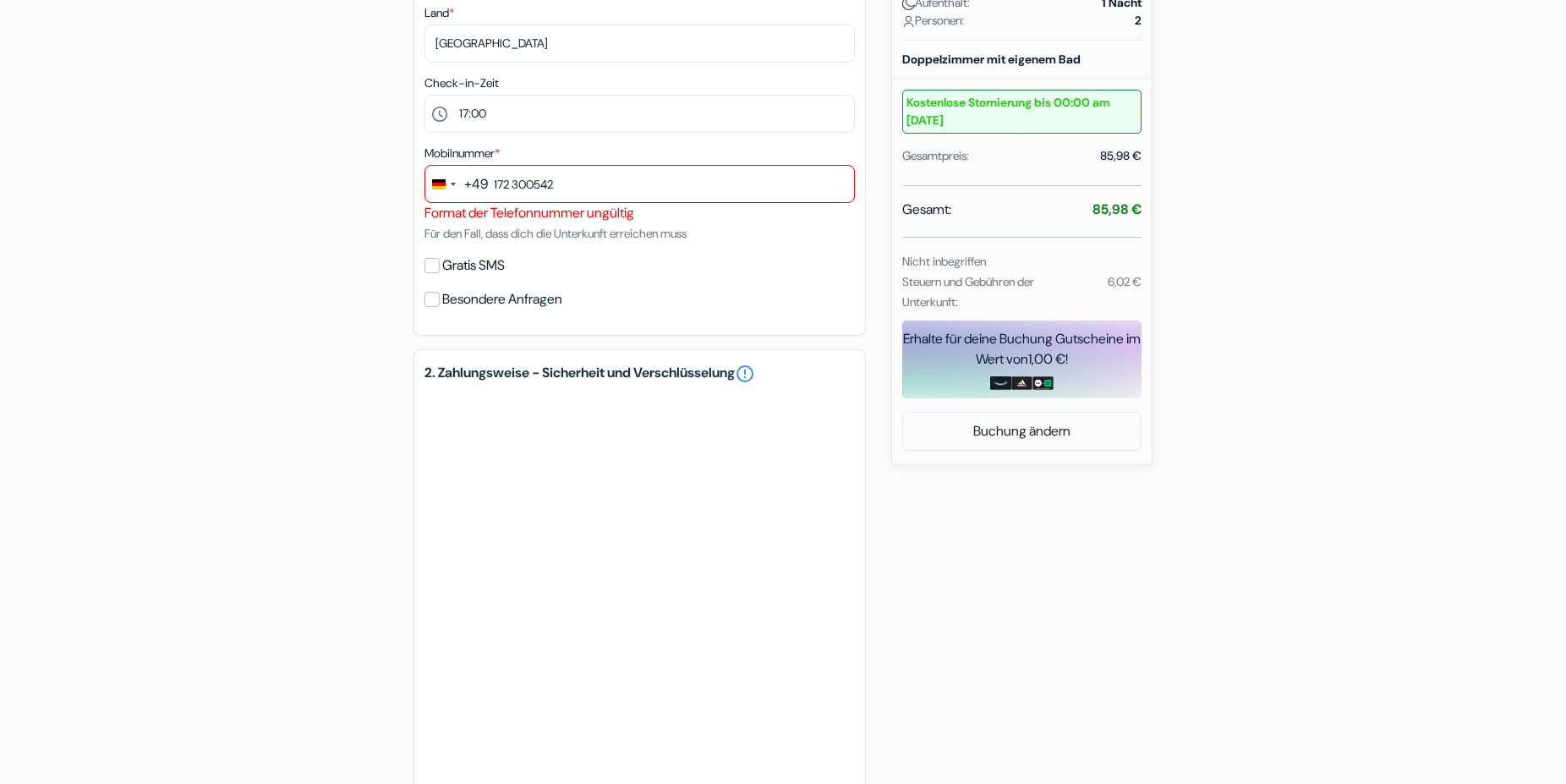
click at [513, 152] on div "Mobilnummer * +49 244 results found No results found Afghanistan +93 Åland Isla…" at bounding box center [640, 193] width 430 height 101
click at [430, 262] on input "Gratis SMS" at bounding box center [432, 265] width 15 height 15
checkbox input "true"
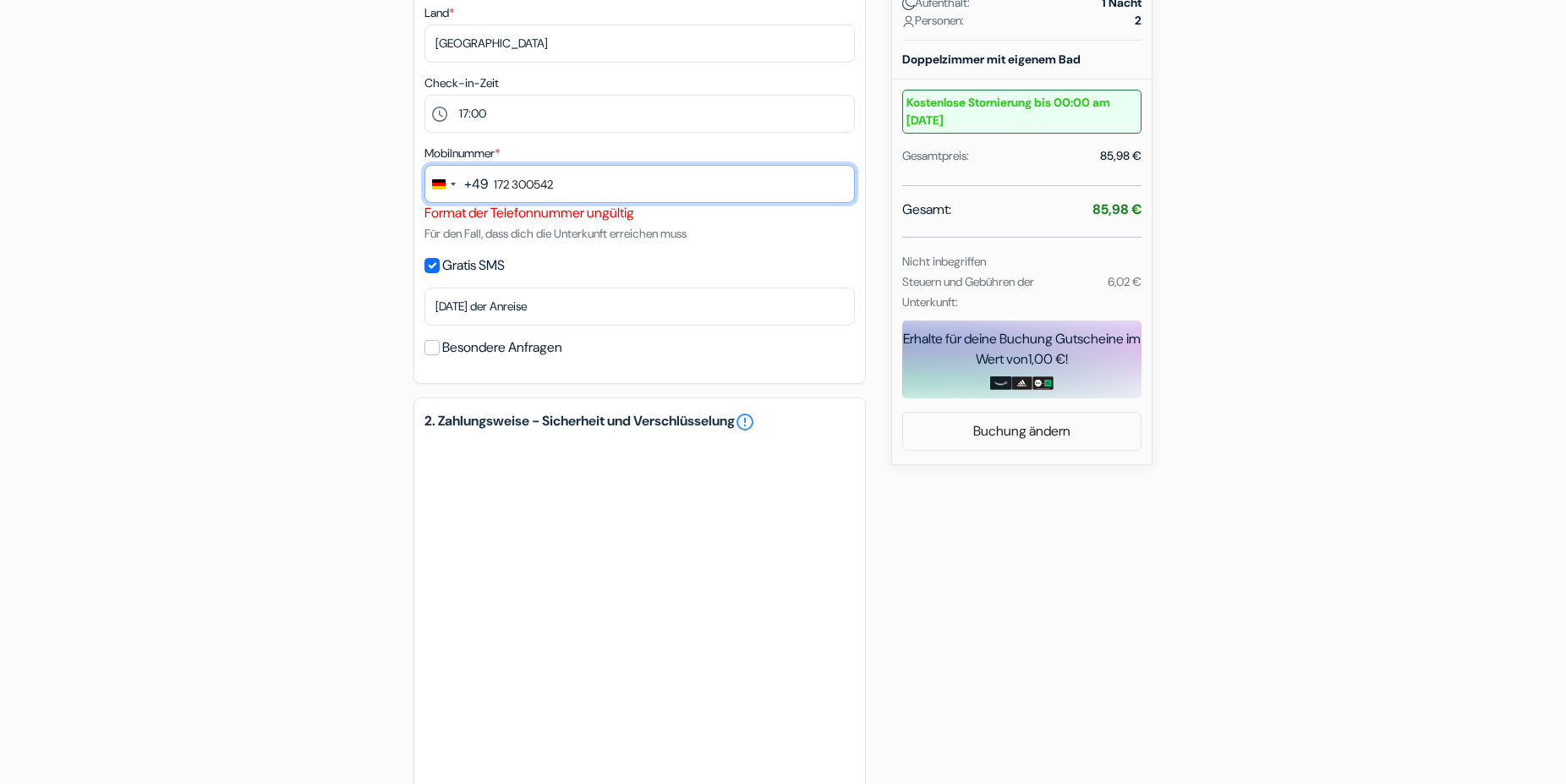
drag, startPoint x: 570, startPoint y: 189, endPoint x: 378, endPoint y: 201, distance: 192.4
click at [425, 201] on input "172 300542" at bounding box center [640, 183] width 430 height 38
drag, startPoint x: 569, startPoint y: 182, endPoint x: 473, endPoint y: 187, distance: 96.1
click at [473, 187] on input "172 300542" at bounding box center [640, 183] width 430 height 38
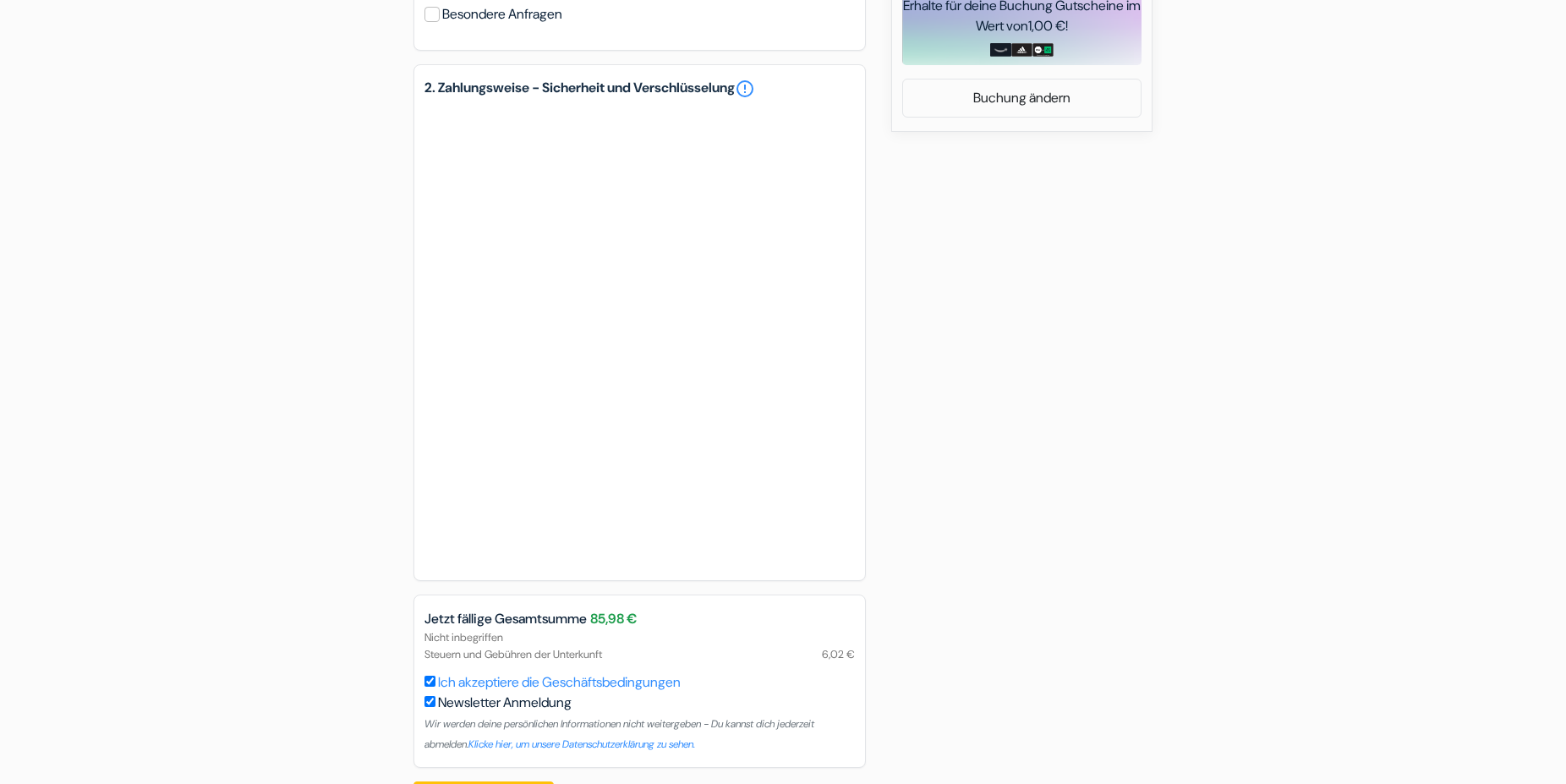
scroll to position [914, 0]
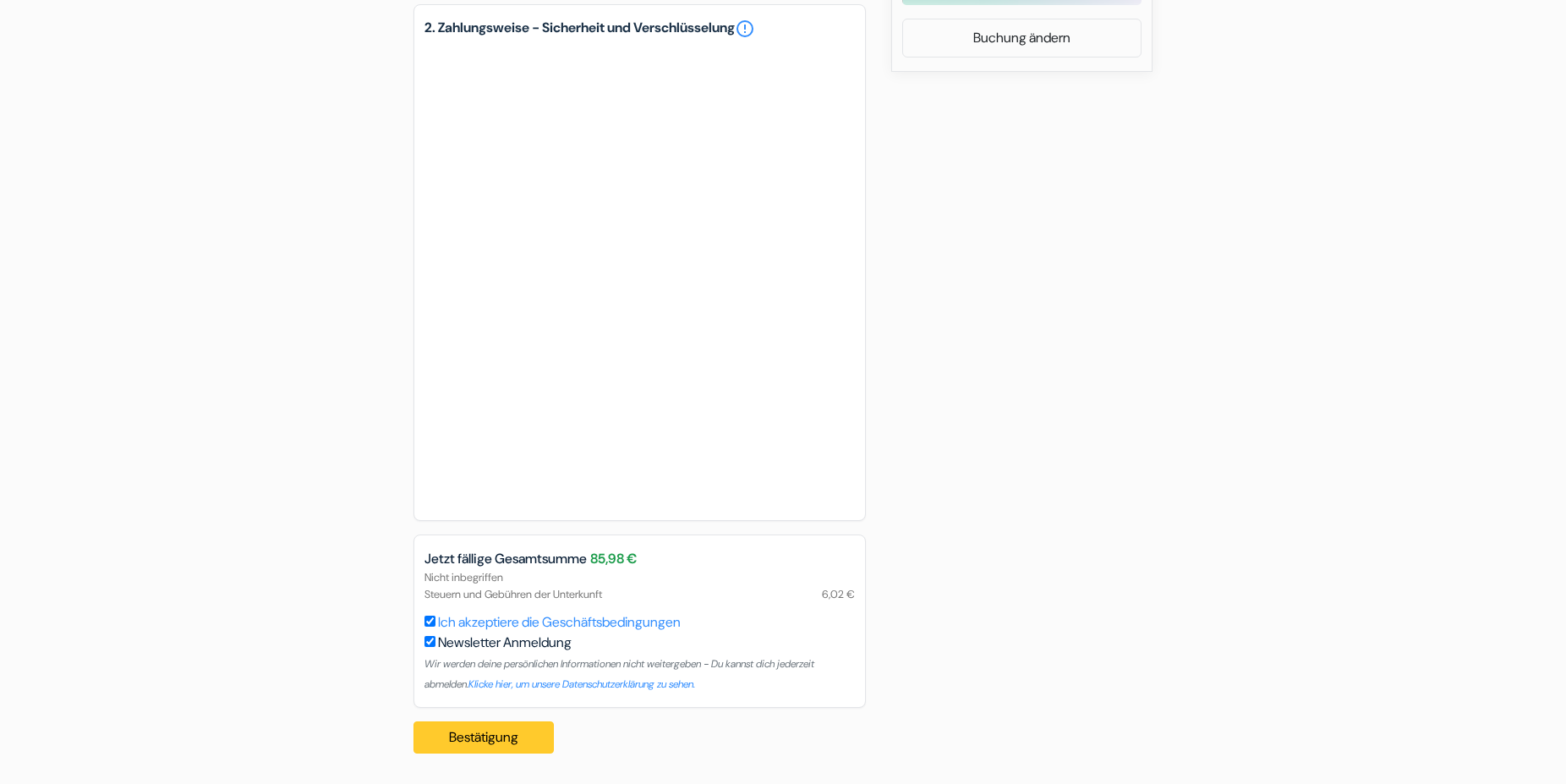
type input "172 7300542"
click at [505, 736] on button "Bestätigung Loading..." at bounding box center [483, 737] width 141 height 32
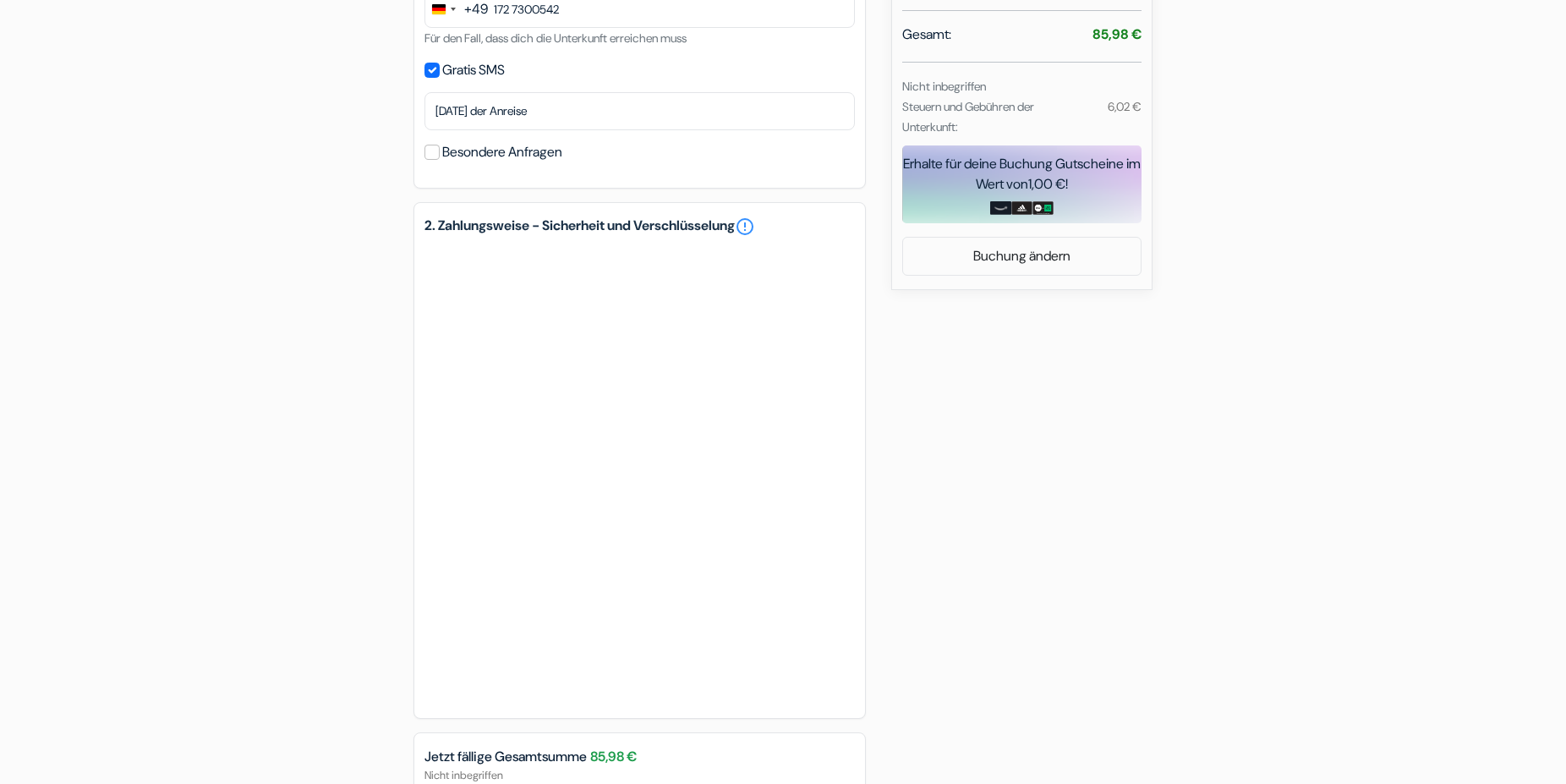
scroll to position [894, 0]
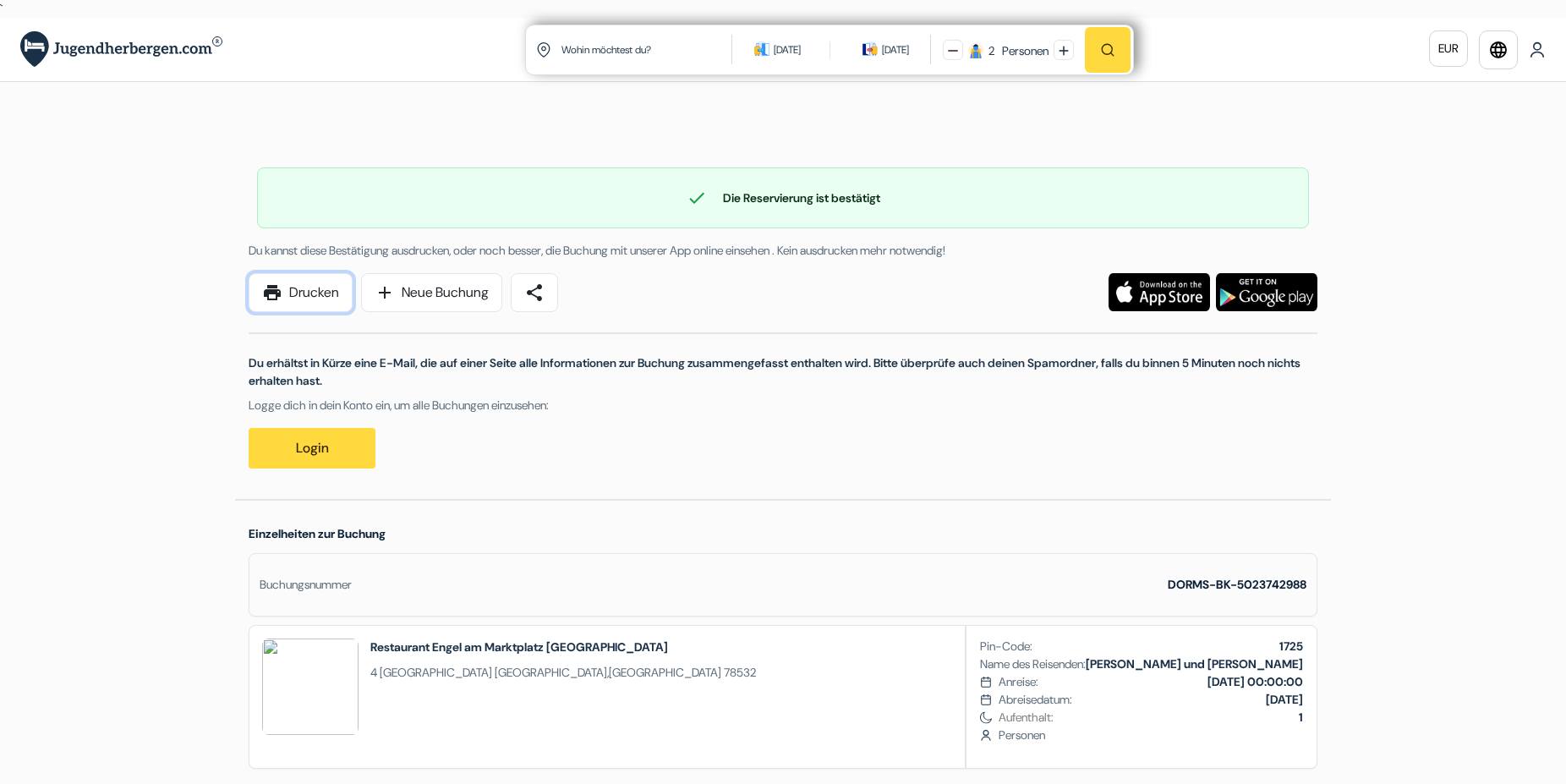
click at [315, 294] on link "print Drucken" at bounding box center [301, 293] width 104 height 39
click at [276, 292] on span "print" at bounding box center [272, 292] width 20 height 20
